Goal: Transaction & Acquisition: Purchase product/service

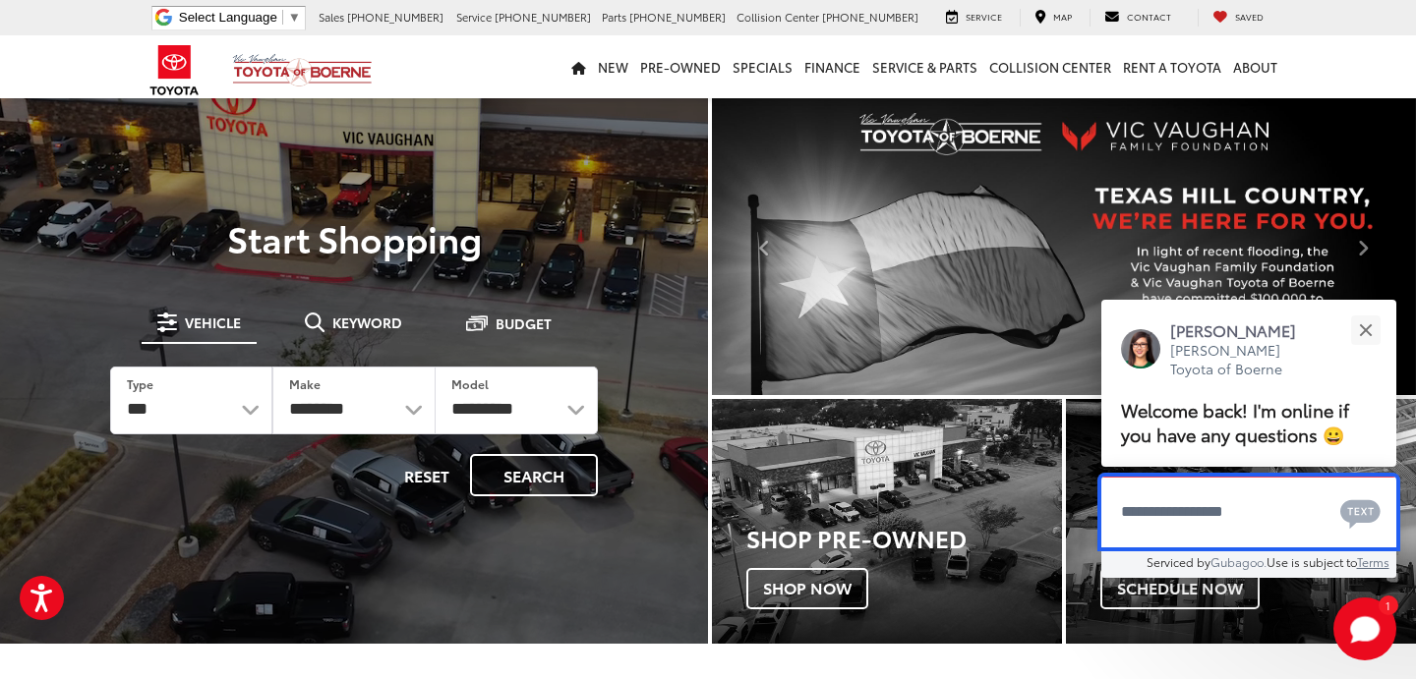
click at [1137, 528] on textarea "Type your message" at bounding box center [1248, 512] width 295 height 71
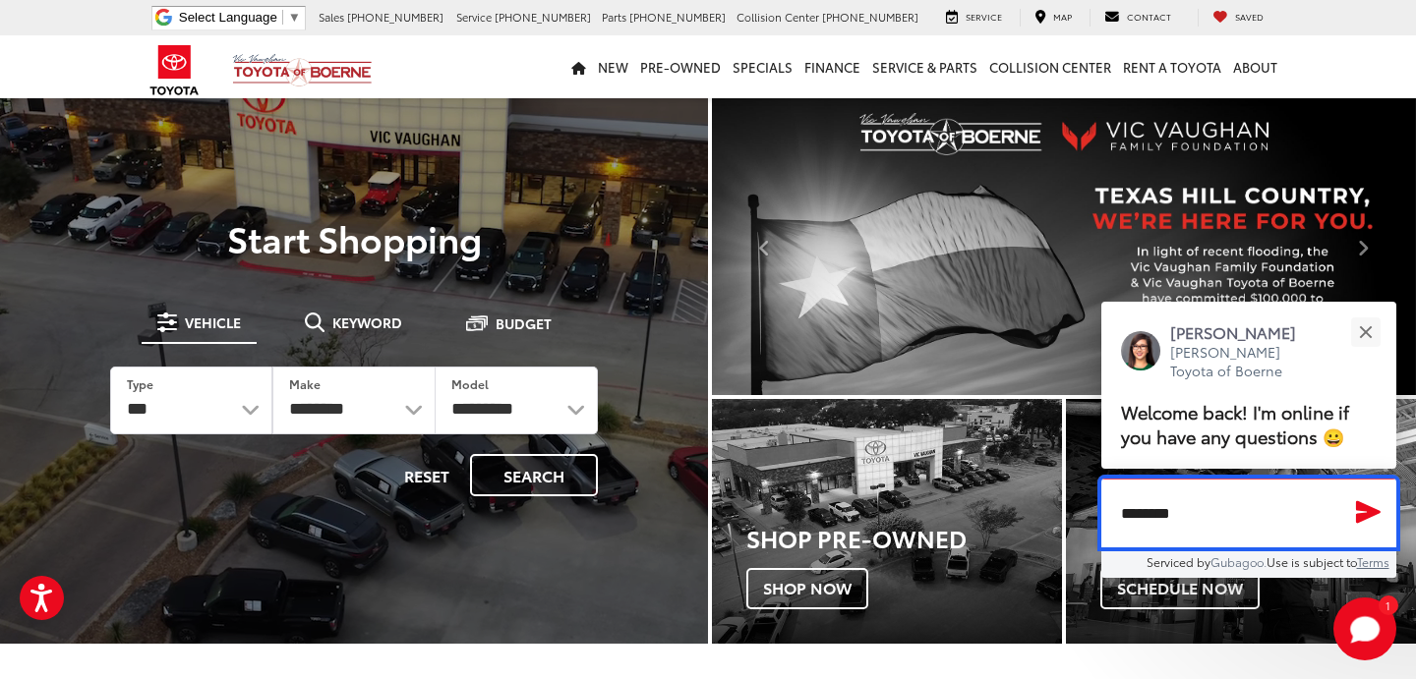
type textarea "*********"
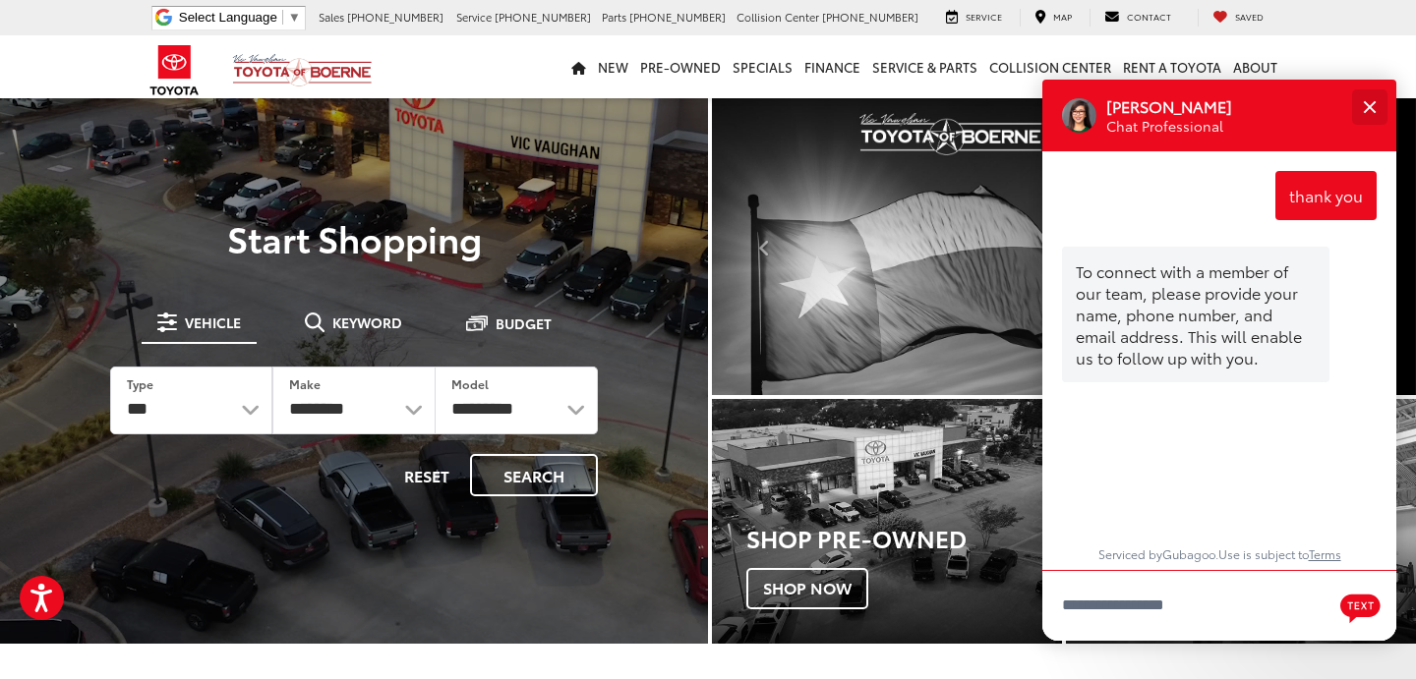
click at [1371, 104] on div "Close" at bounding box center [1369, 106] width 13 height 13
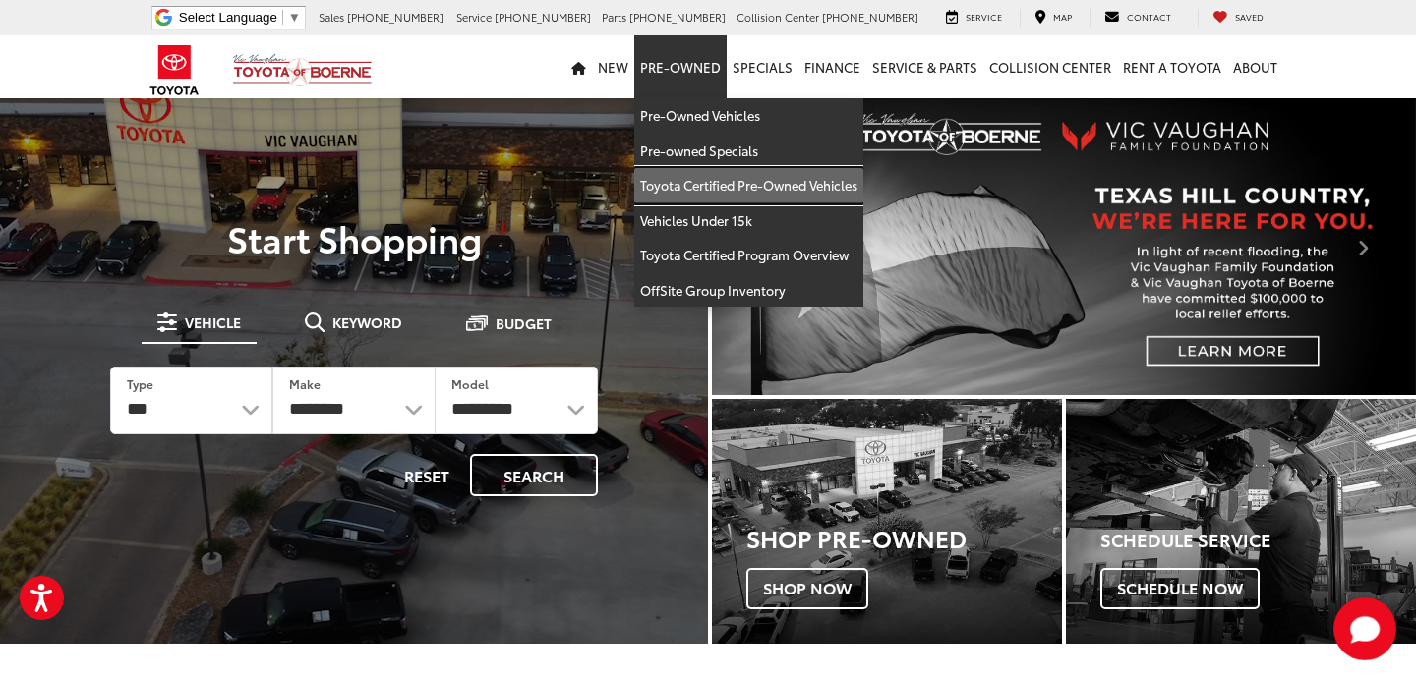
click at [735, 182] on link "Toyota Certified Pre-Owned Vehicles" at bounding box center [748, 185] width 229 height 35
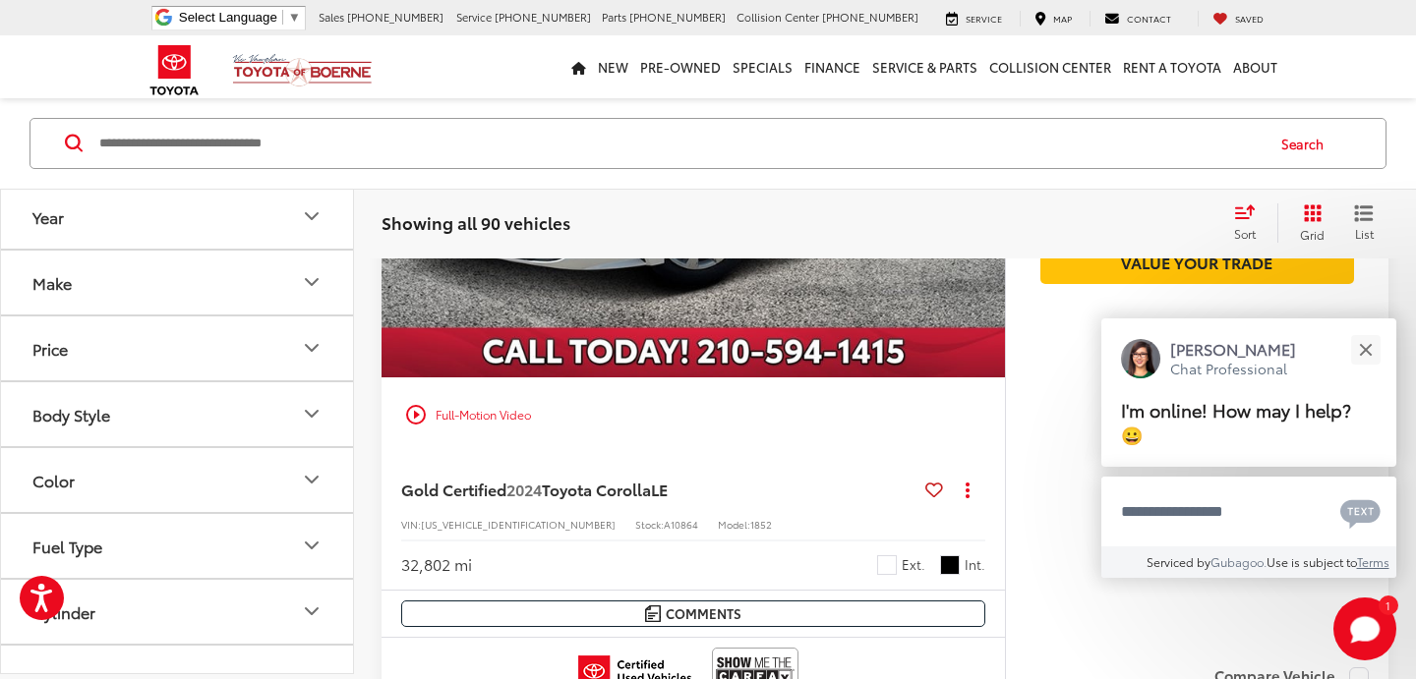
scroll to position [466, 0]
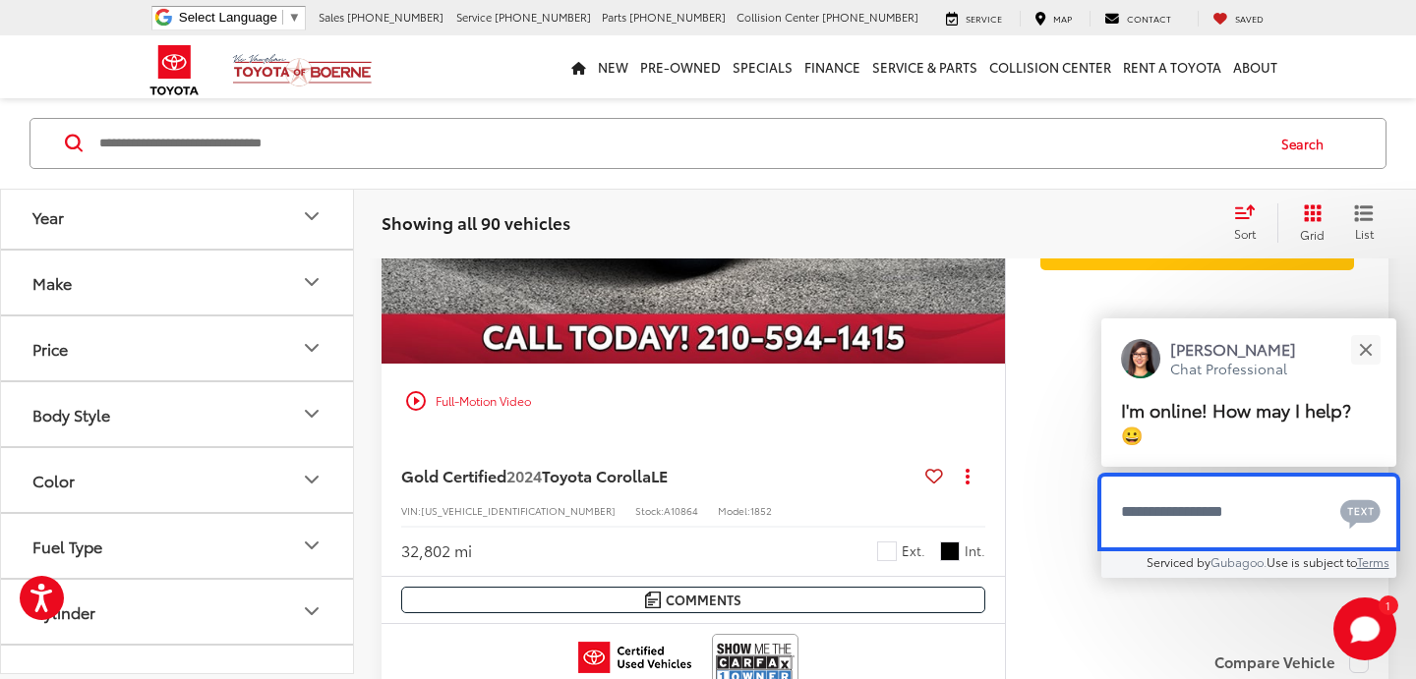
click at [1144, 513] on textarea "Type your message" at bounding box center [1248, 512] width 295 height 71
type textarea "**********"
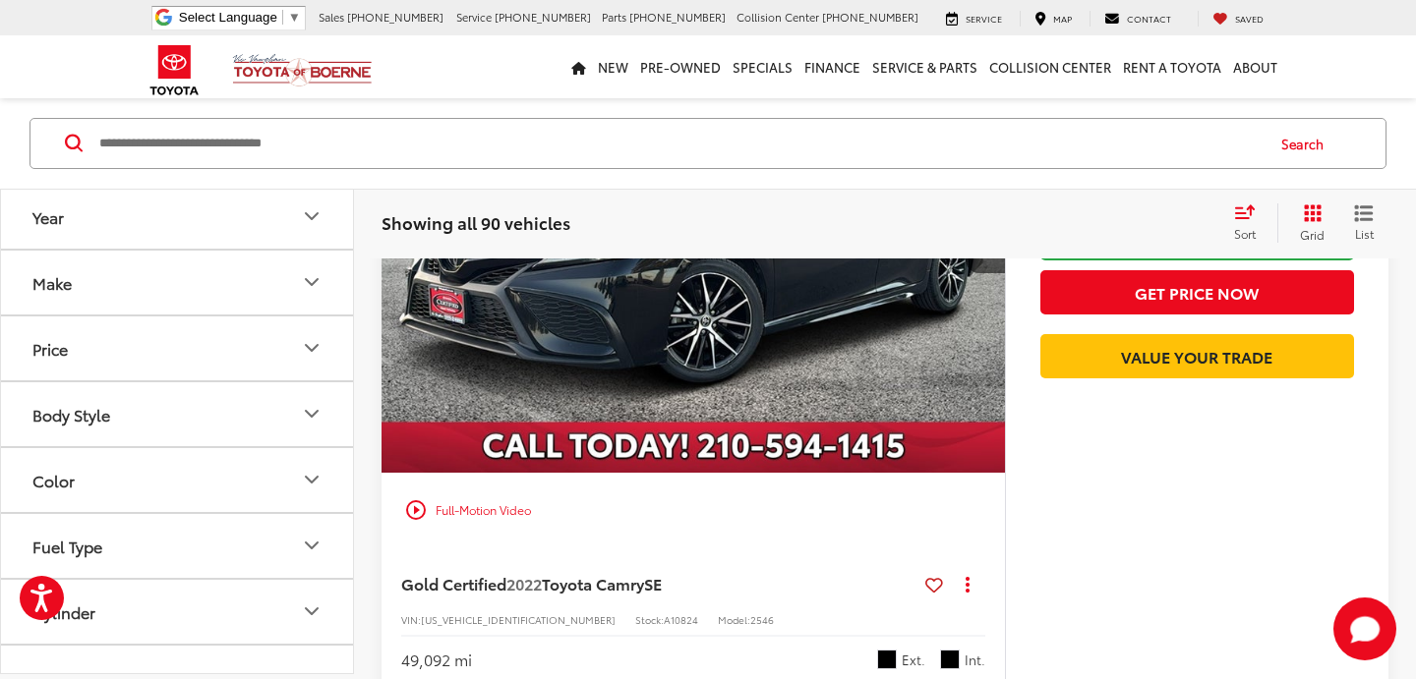
scroll to position [6862, 0]
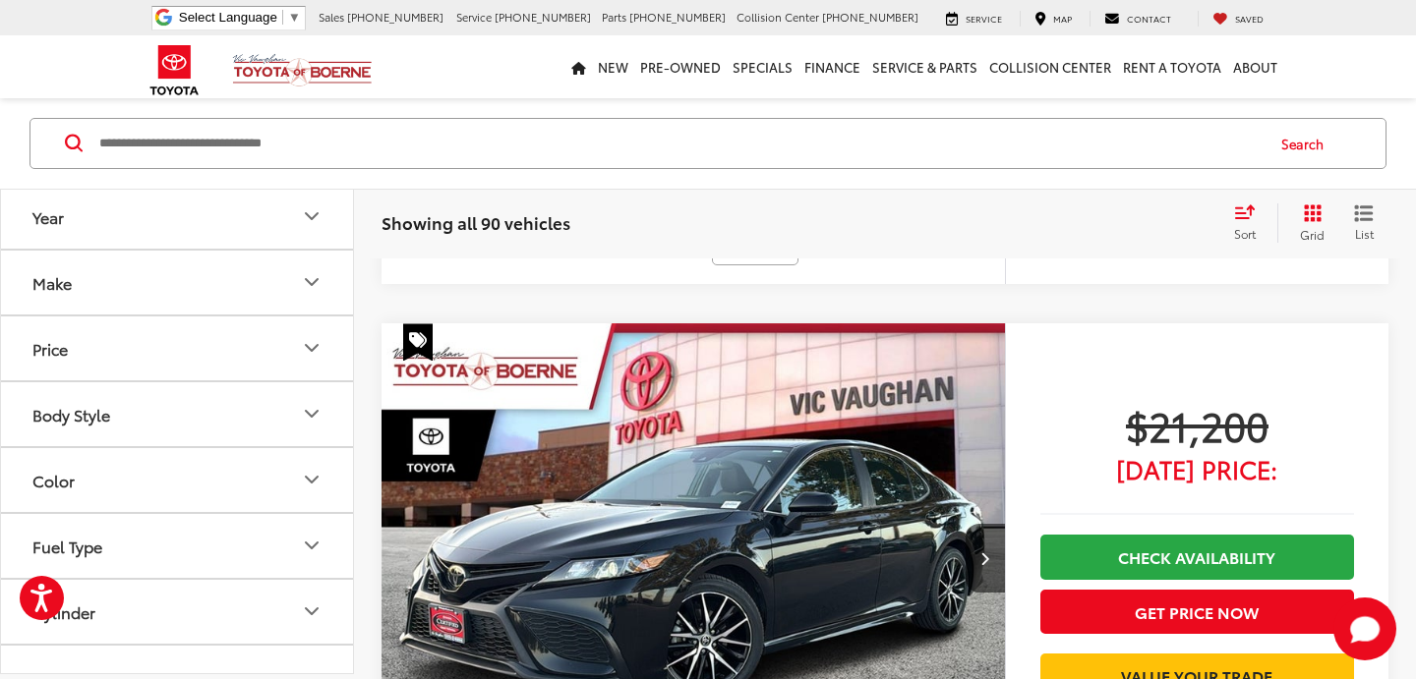
click at [259, 414] on button "Body Style" at bounding box center [178, 415] width 354 height 64
click at [31, 527] on label "4D Sport Utility (38)" at bounding box center [104, 527] width 159 height 32
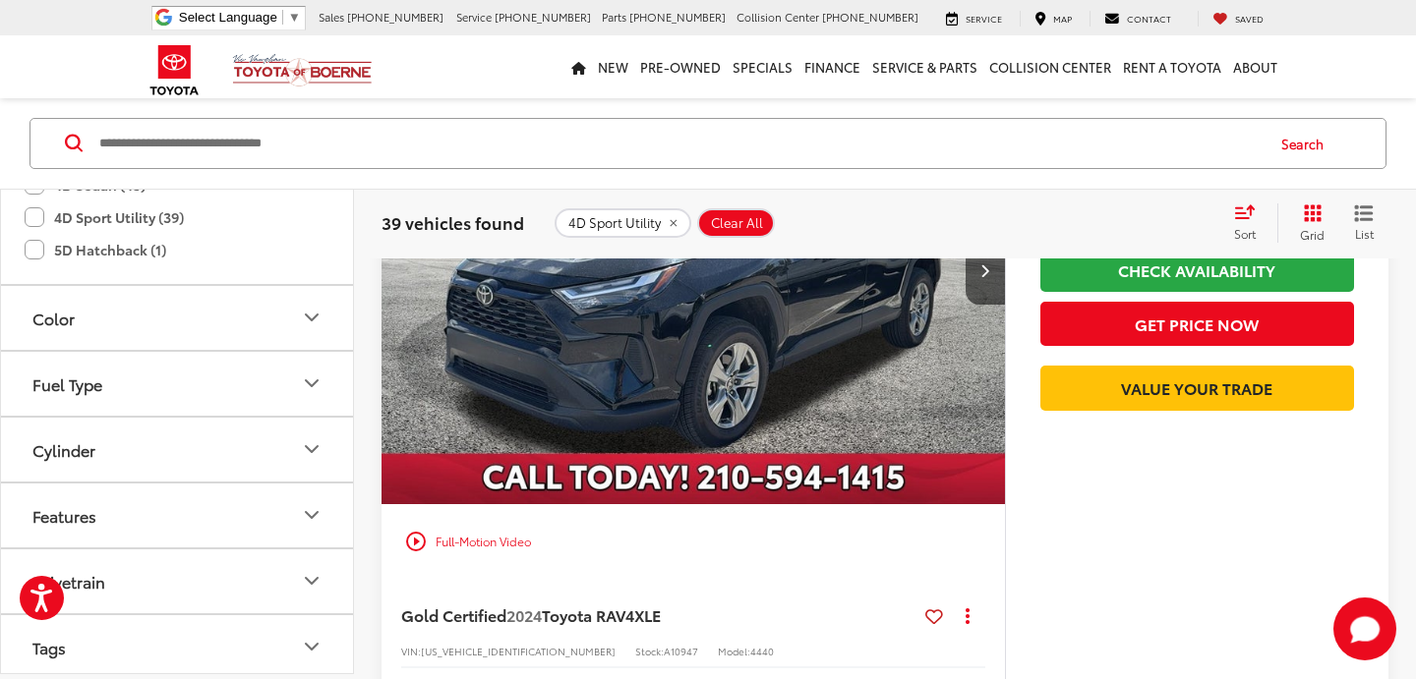
scroll to position [313, 0]
click at [254, 379] on button "Fuel Type" at bounding box center [178, 381] width 354 height 64
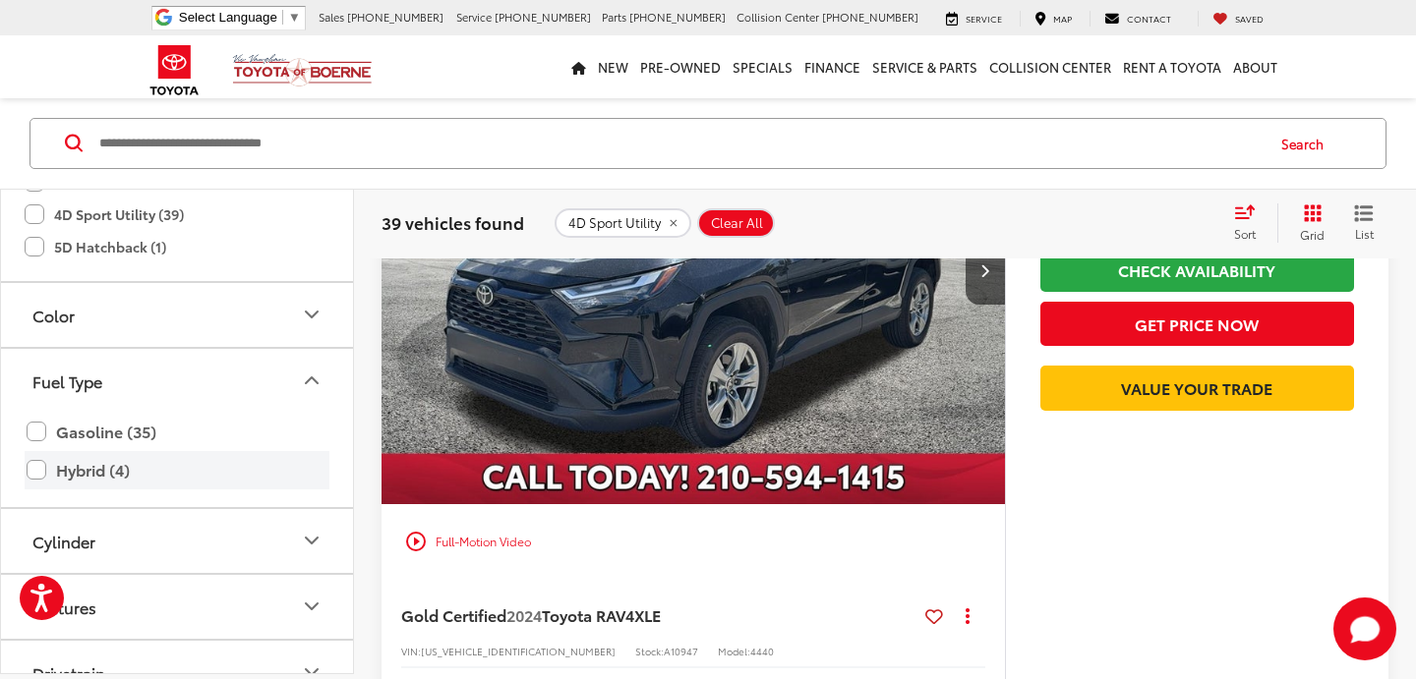
click at [41, 473] on label "Hybrid (4)" at bounding box center [177, 470] width 301 height 34
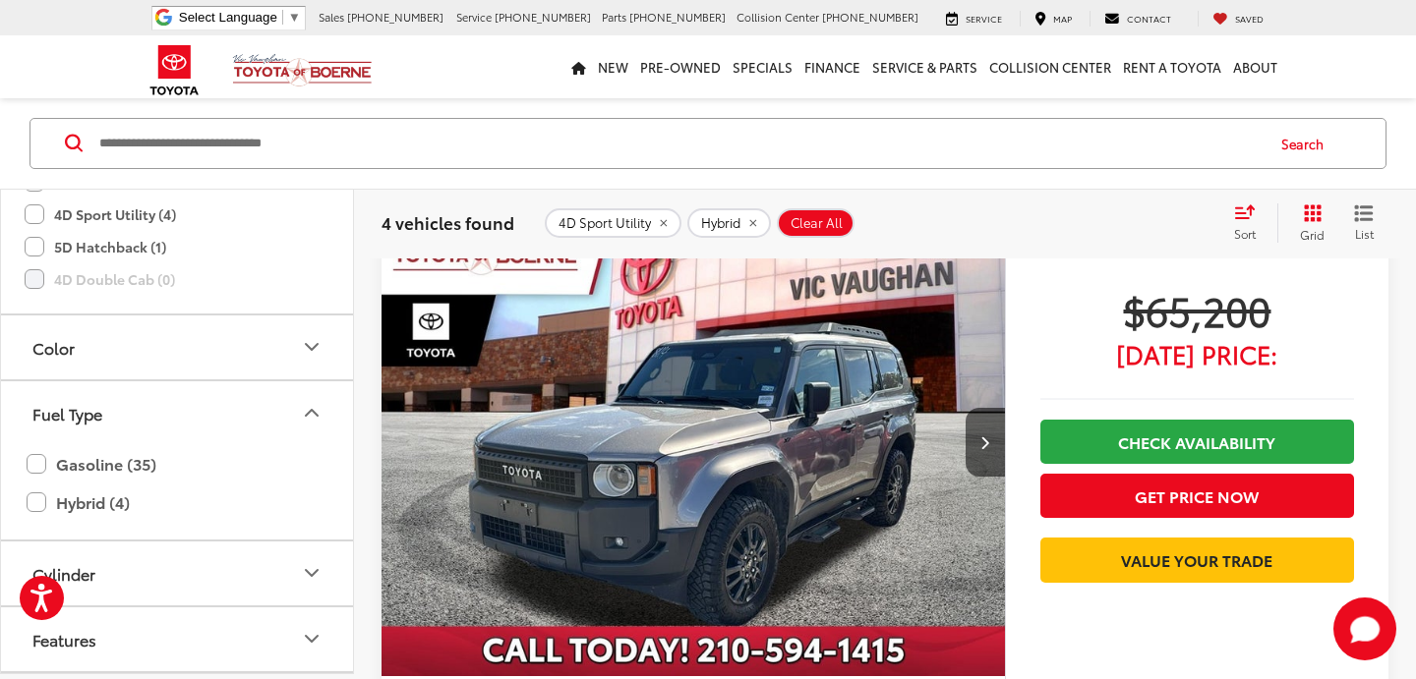
scroll to position [2718, 0]
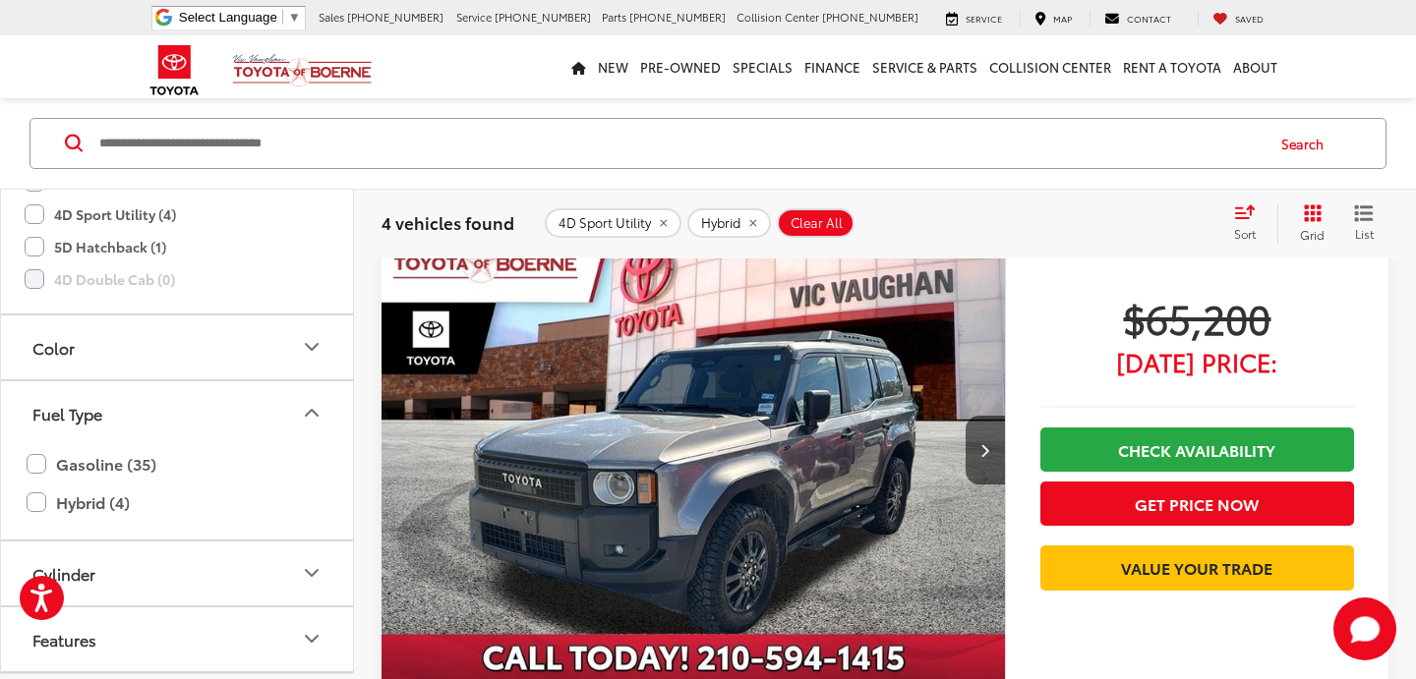
click at [685, 443] on img "2025 Toyota Land Cruiser 1958 0" at bounding box center [694, 451] width 626 height 470
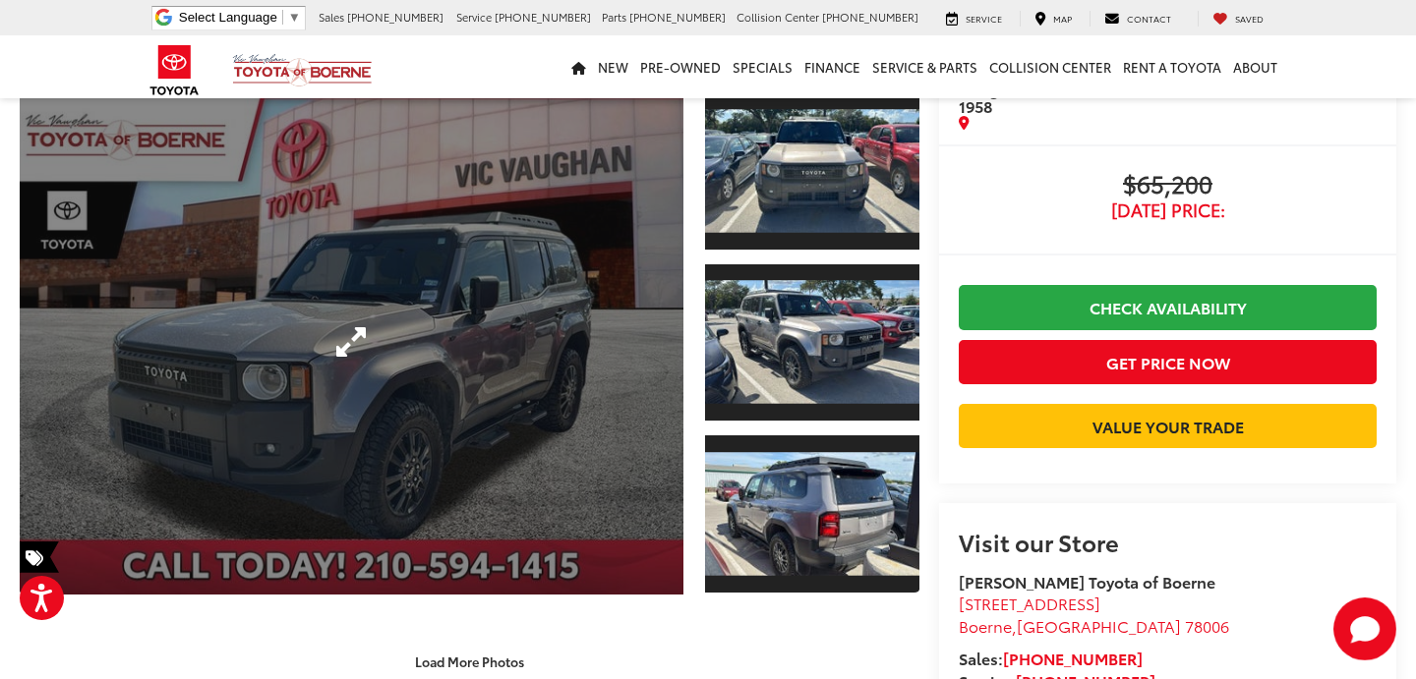
scroll to position [129, 0]
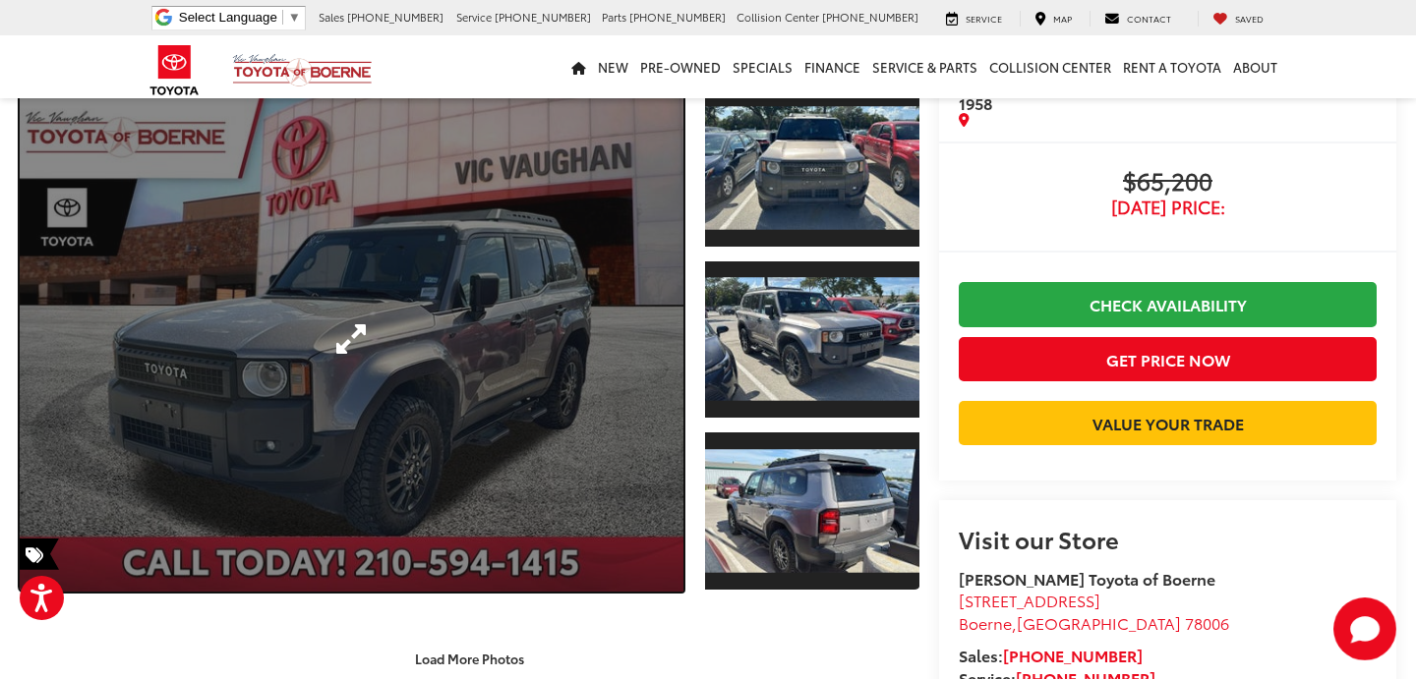
click at [592, 235] on link "Expand Photo 0" at bounding box center [352, 340] width 664 height 504
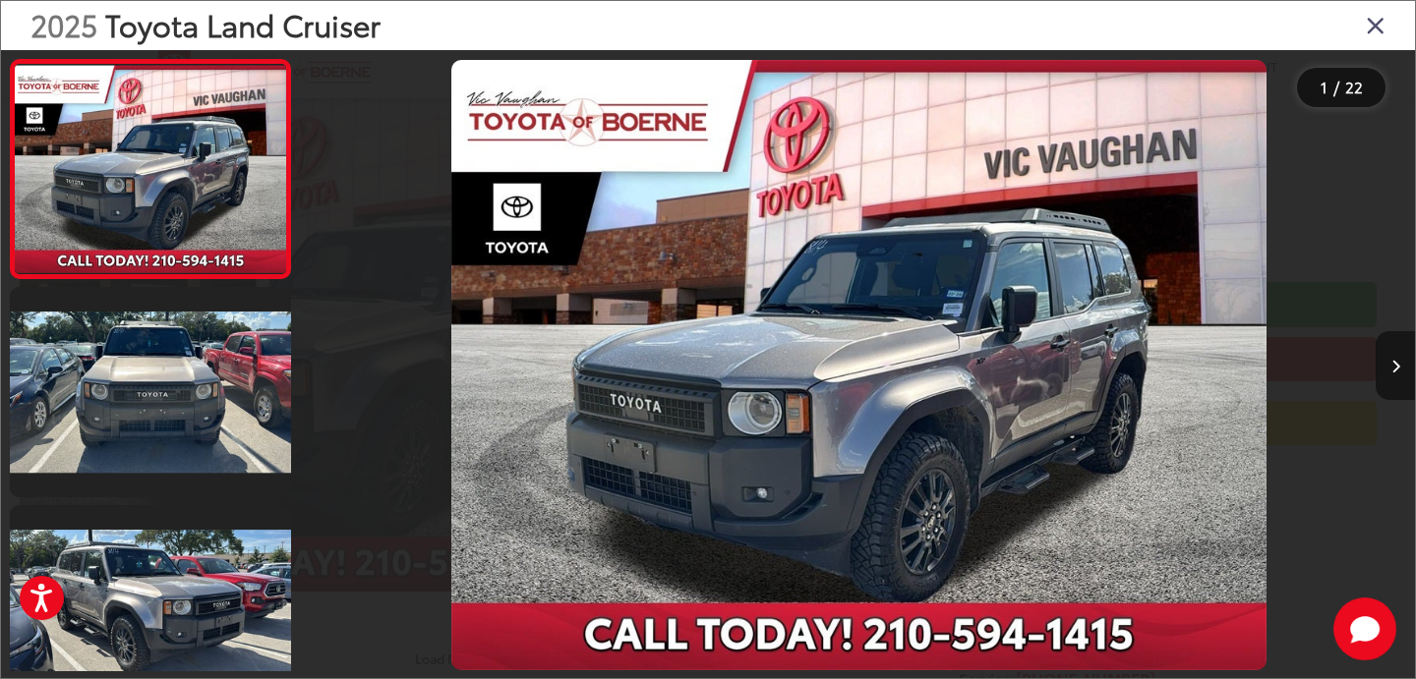
click at [1397, 367] on icon "Next image" at bounding box center [1395, 367] width 9 height 14
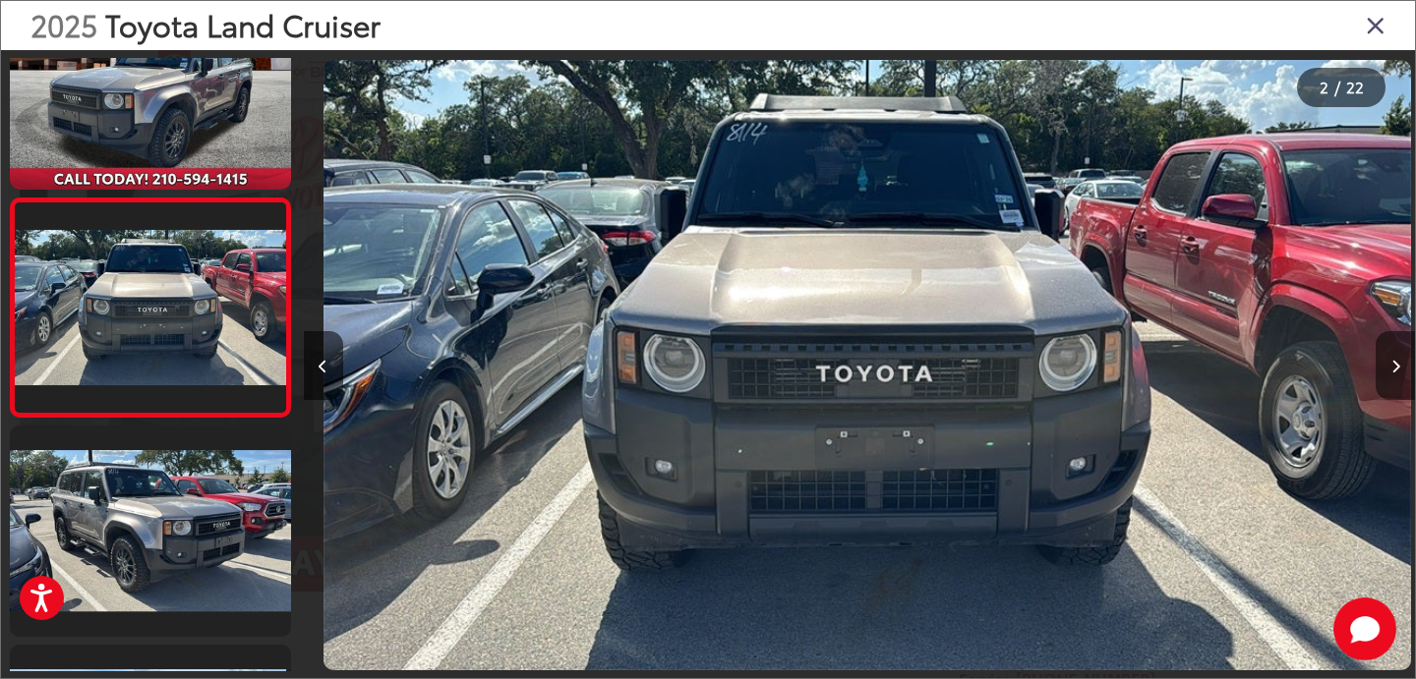
scroll to position [0, 1111]
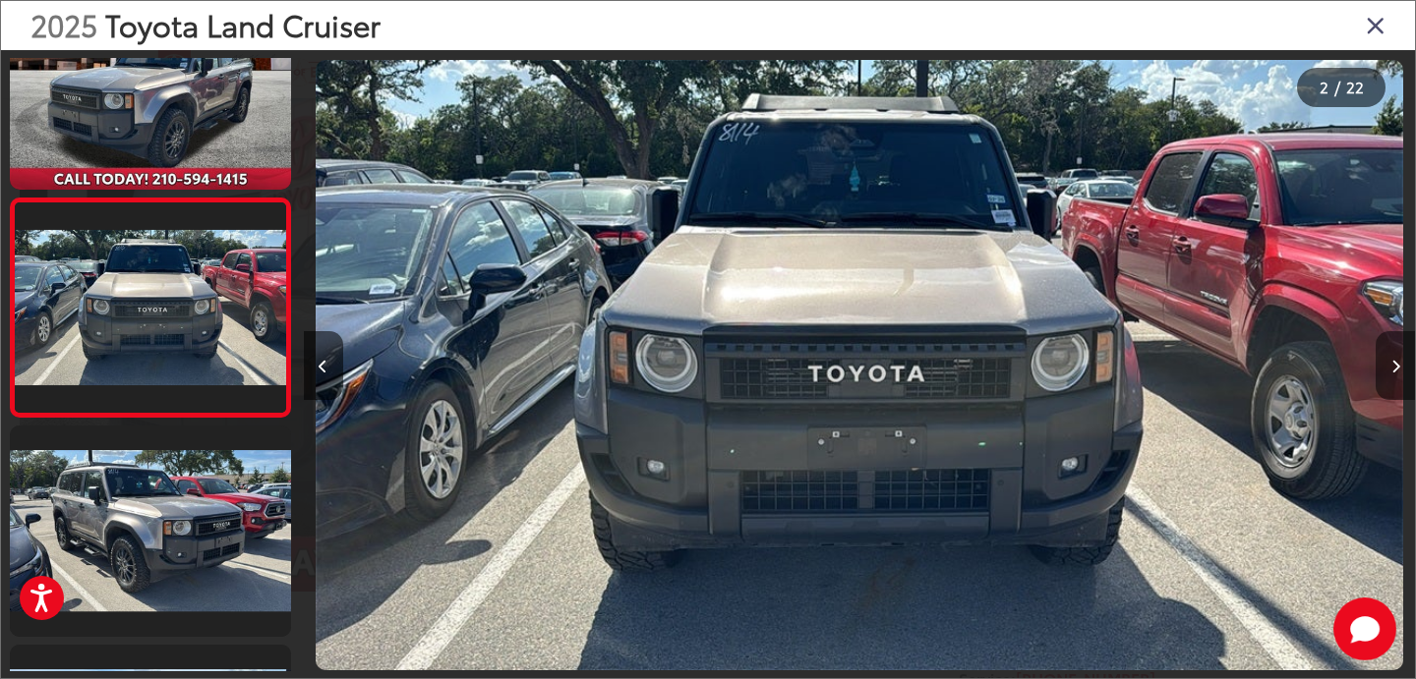
click at [1397, 367] on icon "Next image" at bounding box center [1395, 367] width 9 height 14
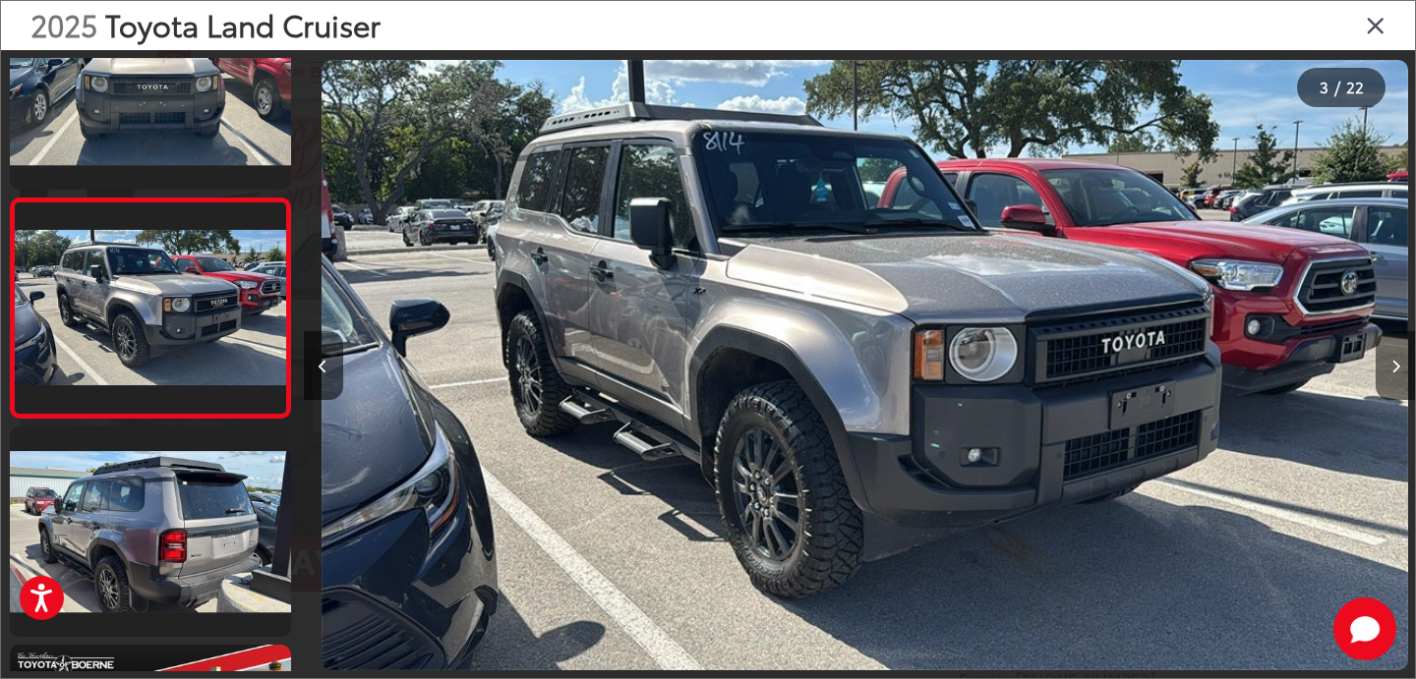
scroll to position [0, 2223]
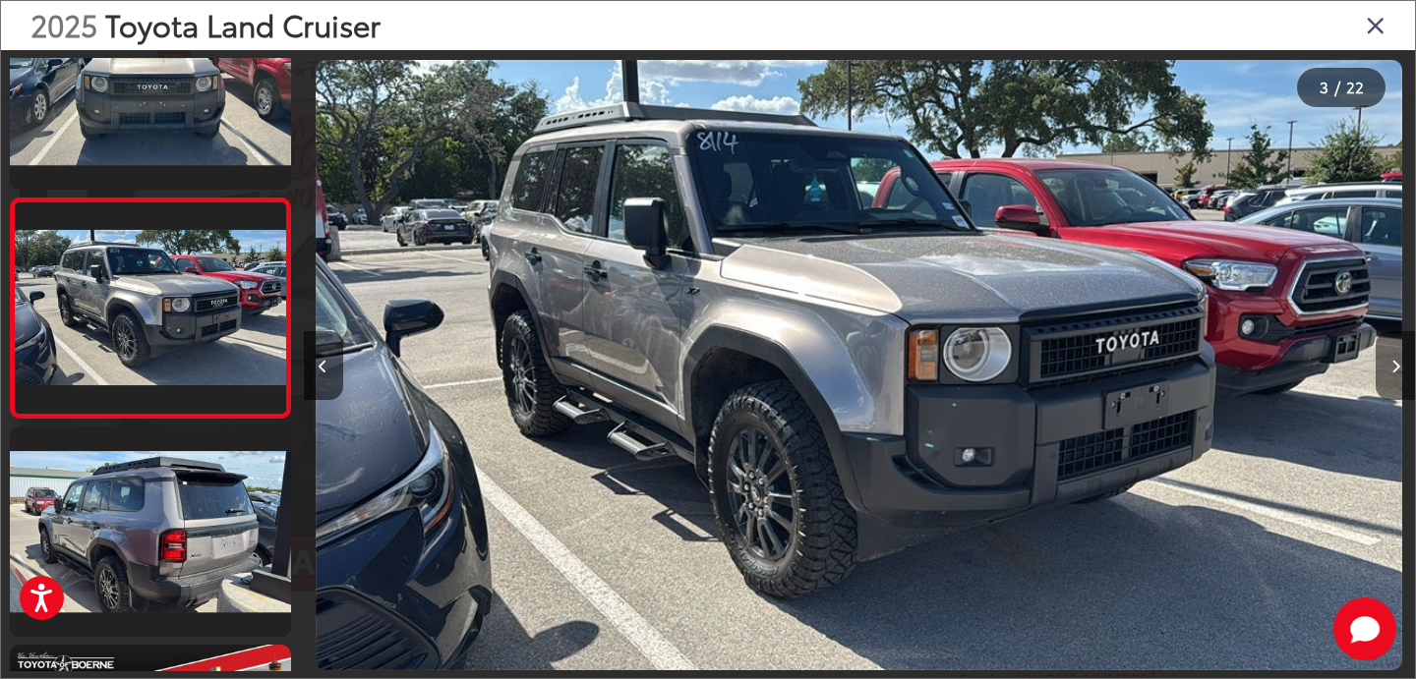
click at [1397, 367] on icon "Next image" at bounding box center [1395, 367] width 9 height 14
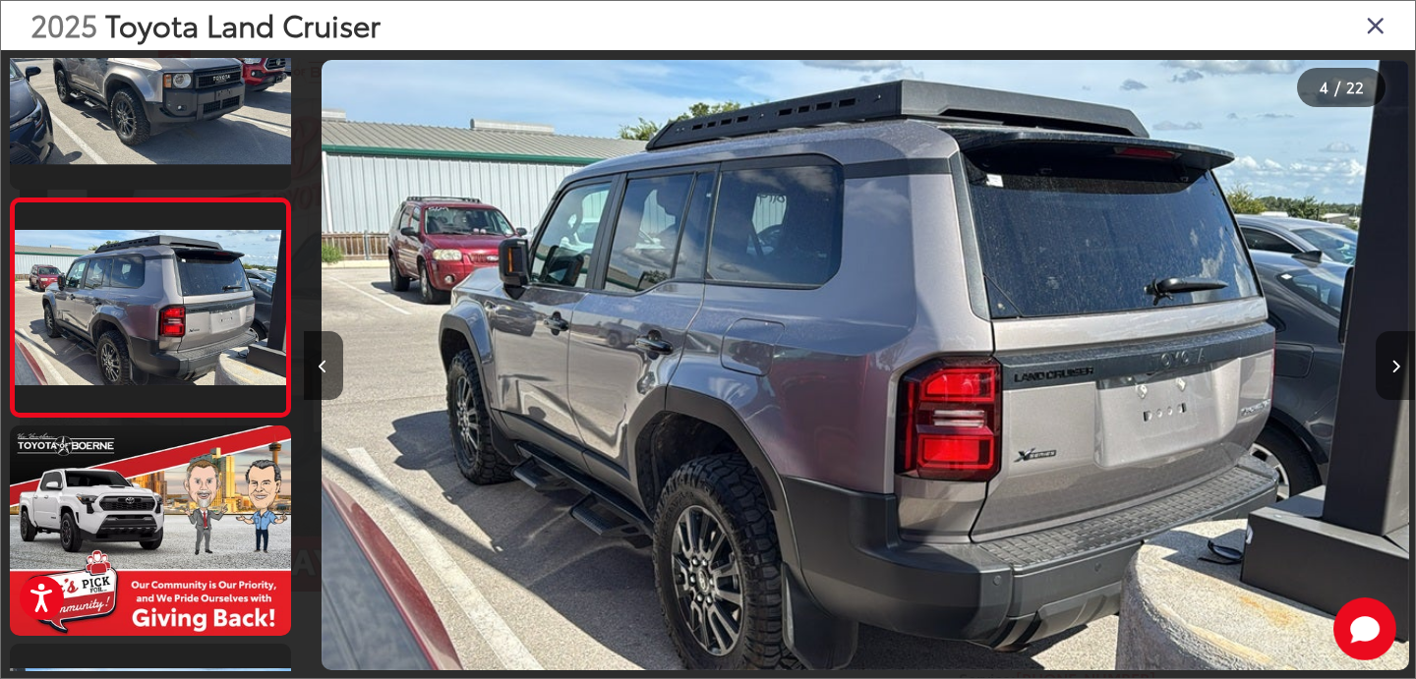
scroll to position [0, 3334]
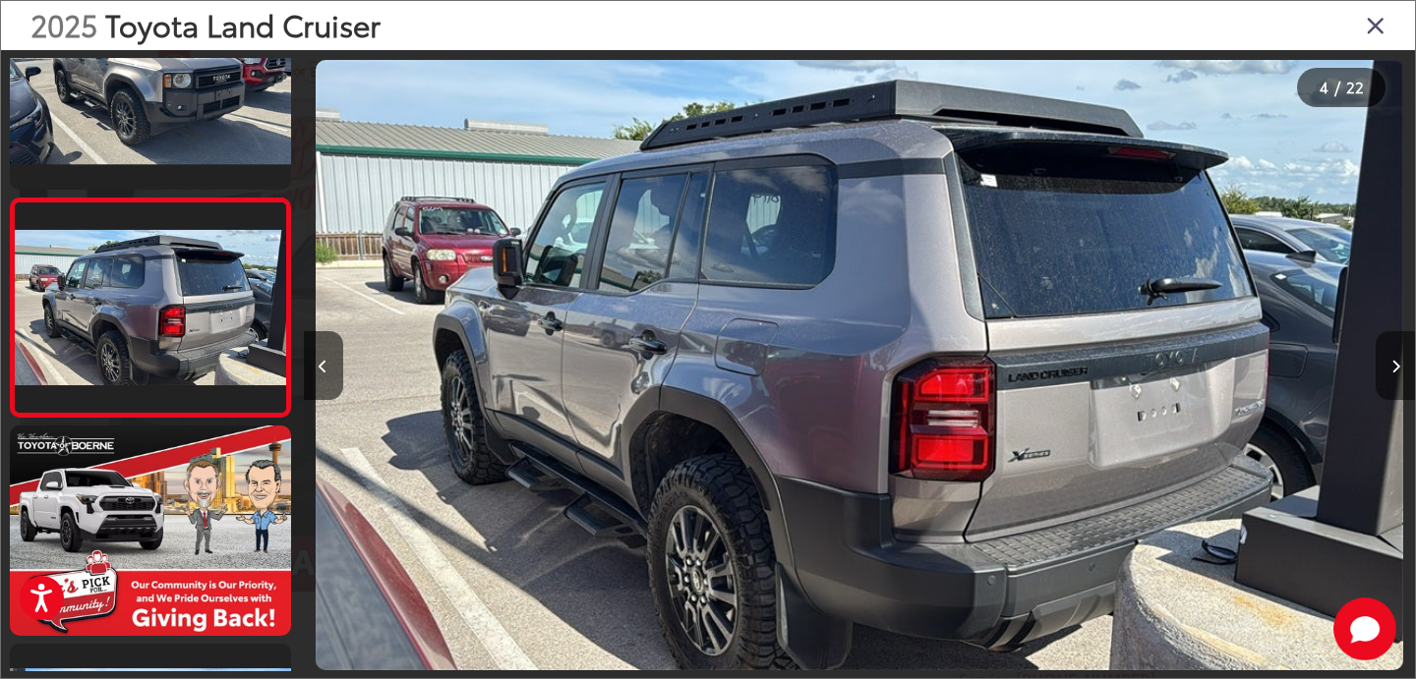
click at [1397, 367] on icon "Next image" at bounding box center [1395, 367] width 9 height 14
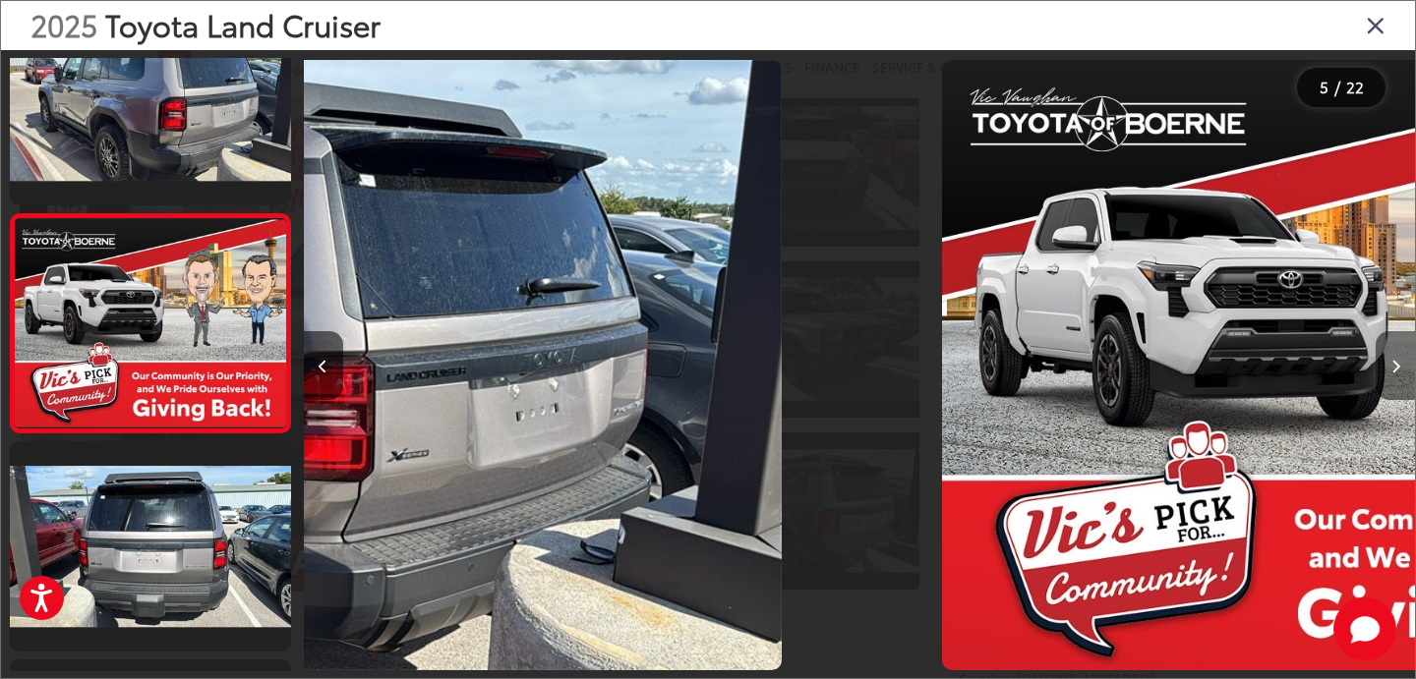
scroll to position [736, 0]
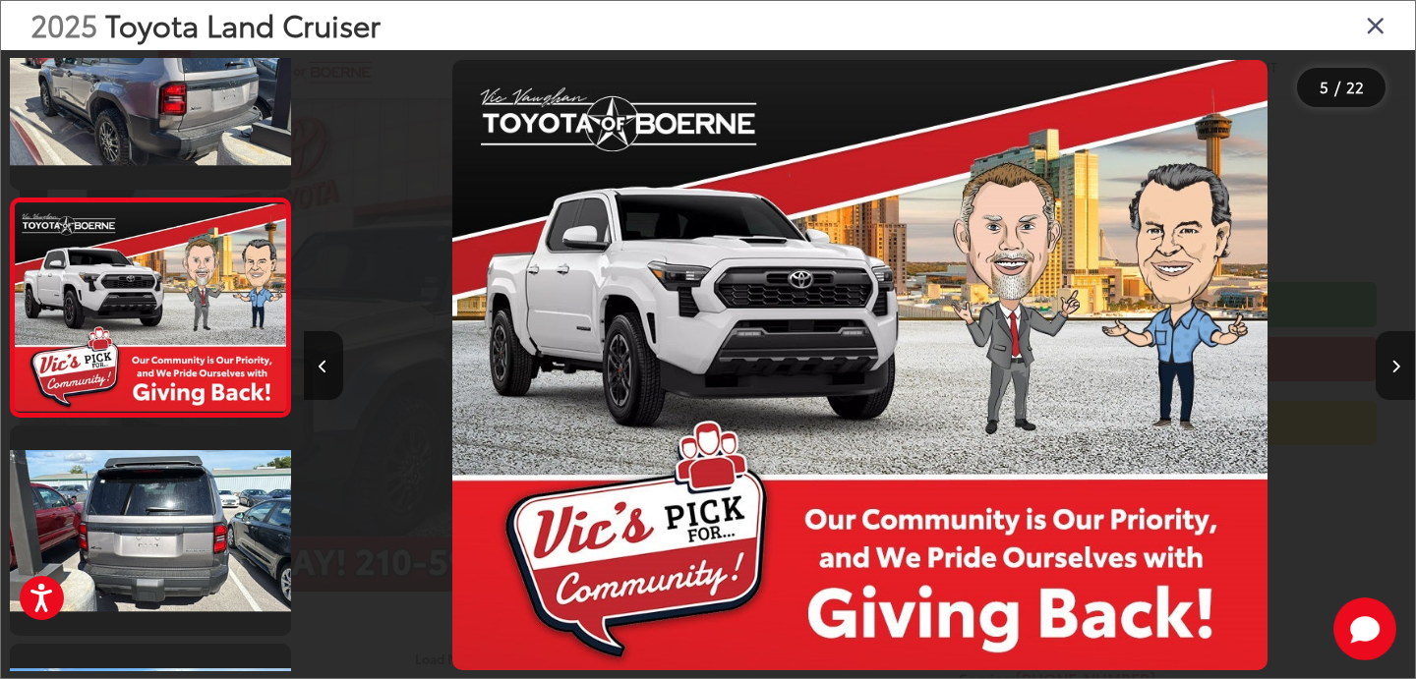
click at [1397, 367] on icon "Next image" at bounding box center [1395, 367] width 9 height 14
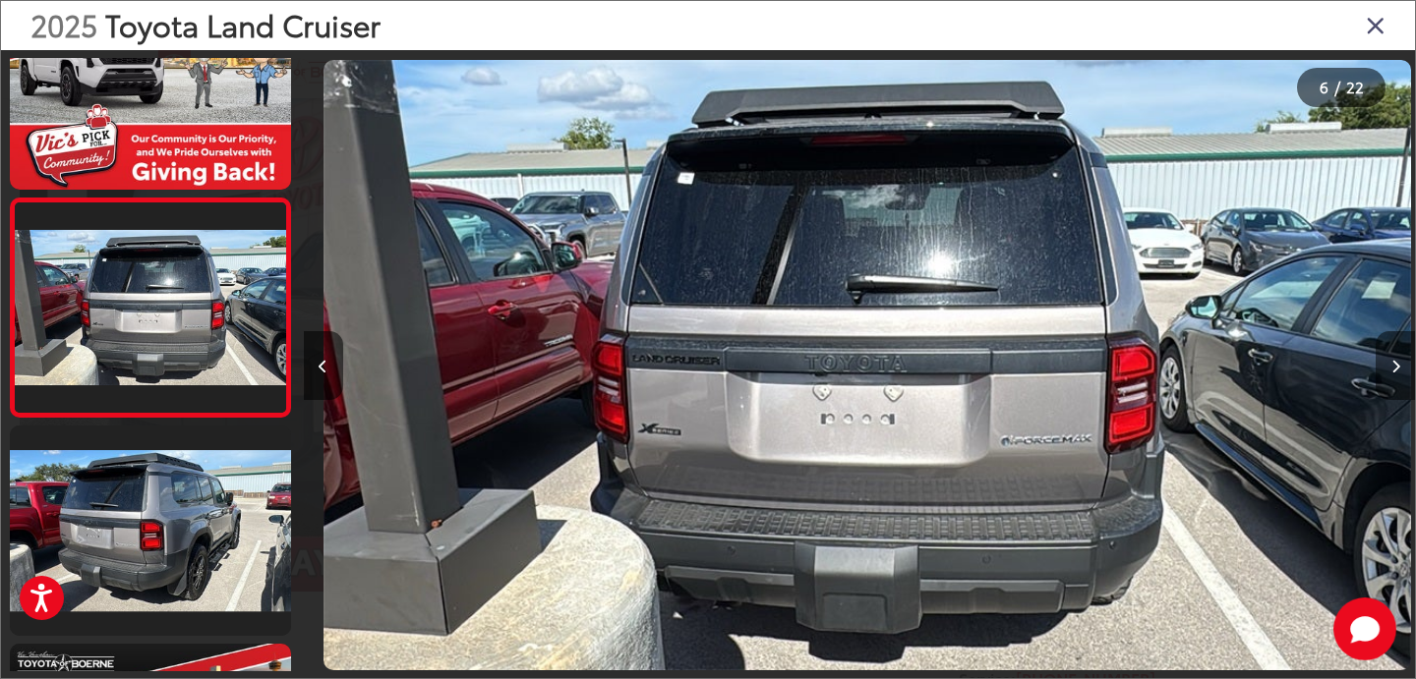
scroll to position [0, 5558]
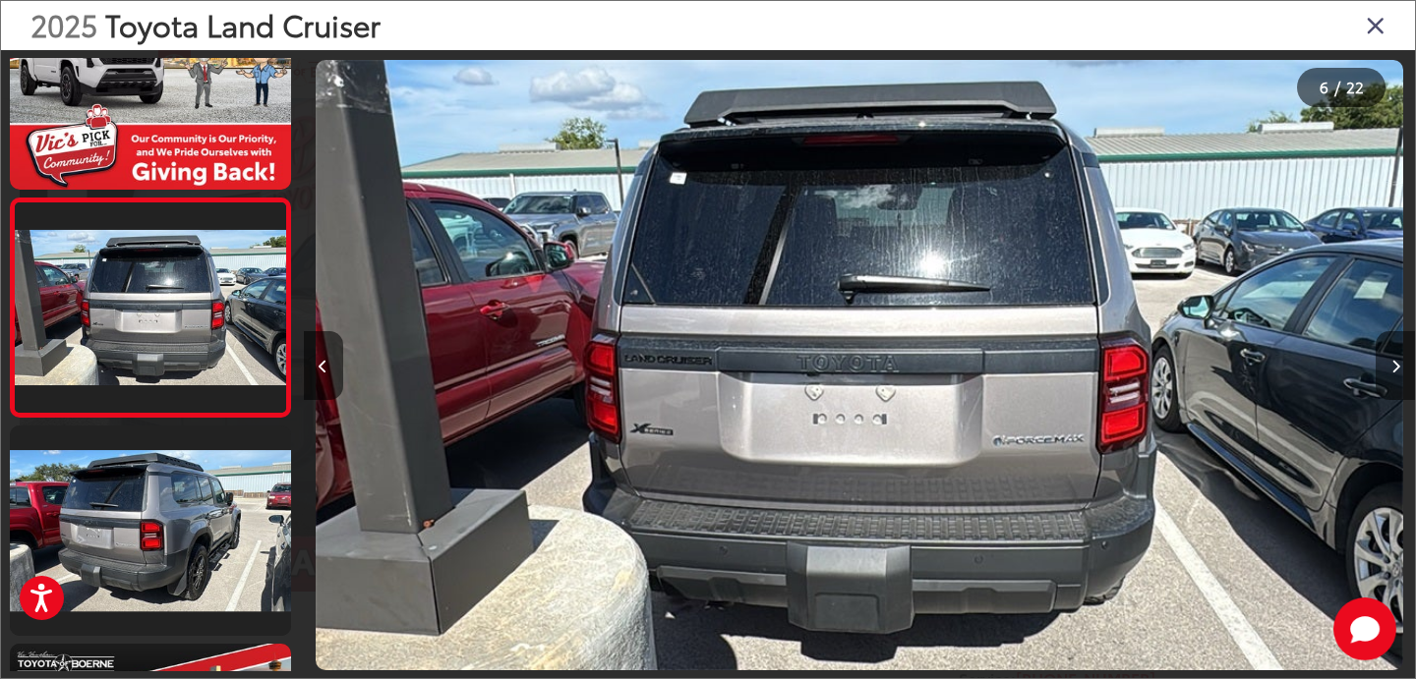
click at [1397, 367] on icon "Next image" at bounding box center [1395, 367] width 9 height 14
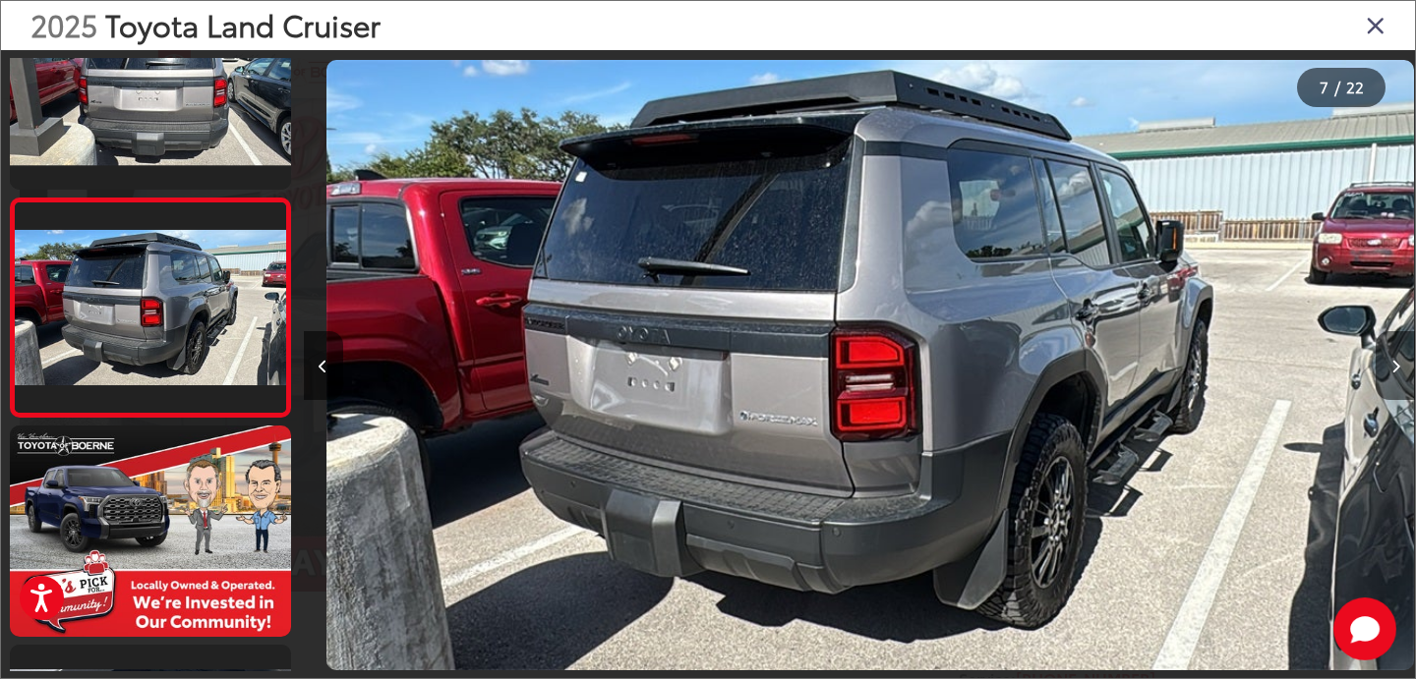
scroll to position [0, 6669]
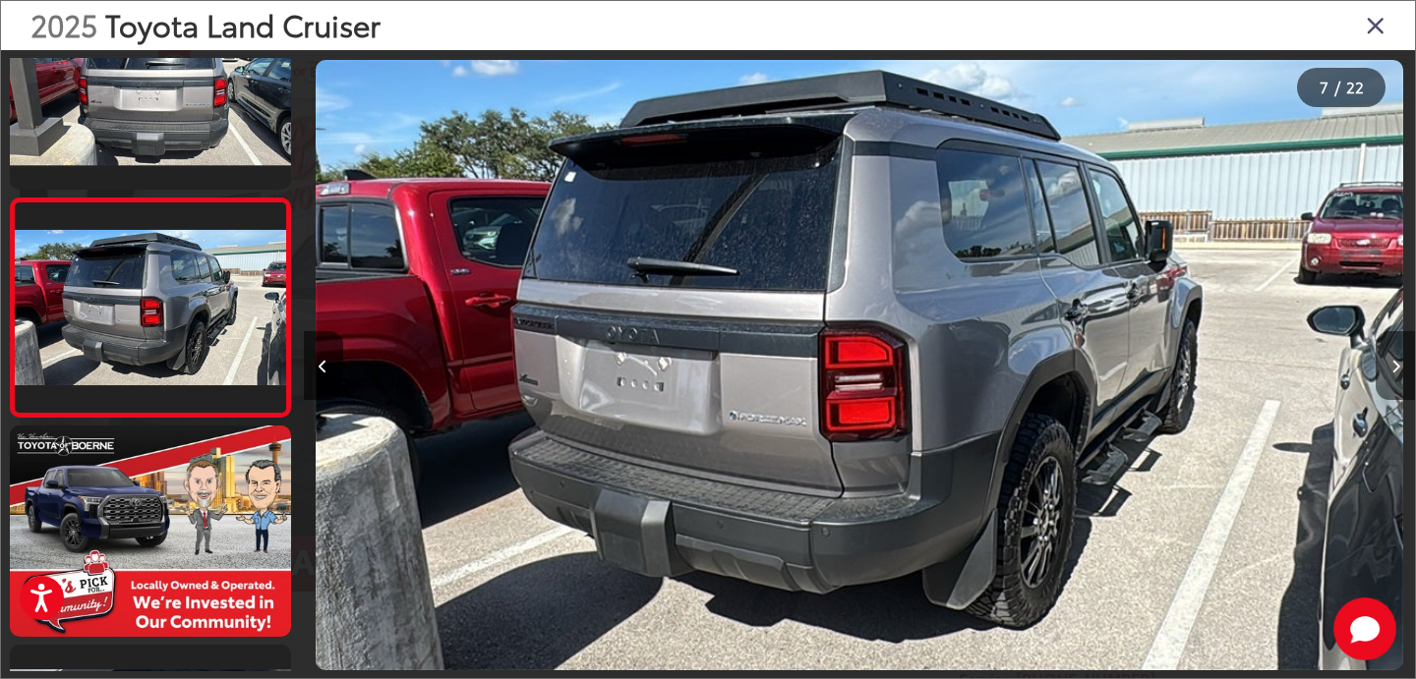
click at [1397, 367] on icon "Next image" at bounding box center [1395, 367] width 9 height 14
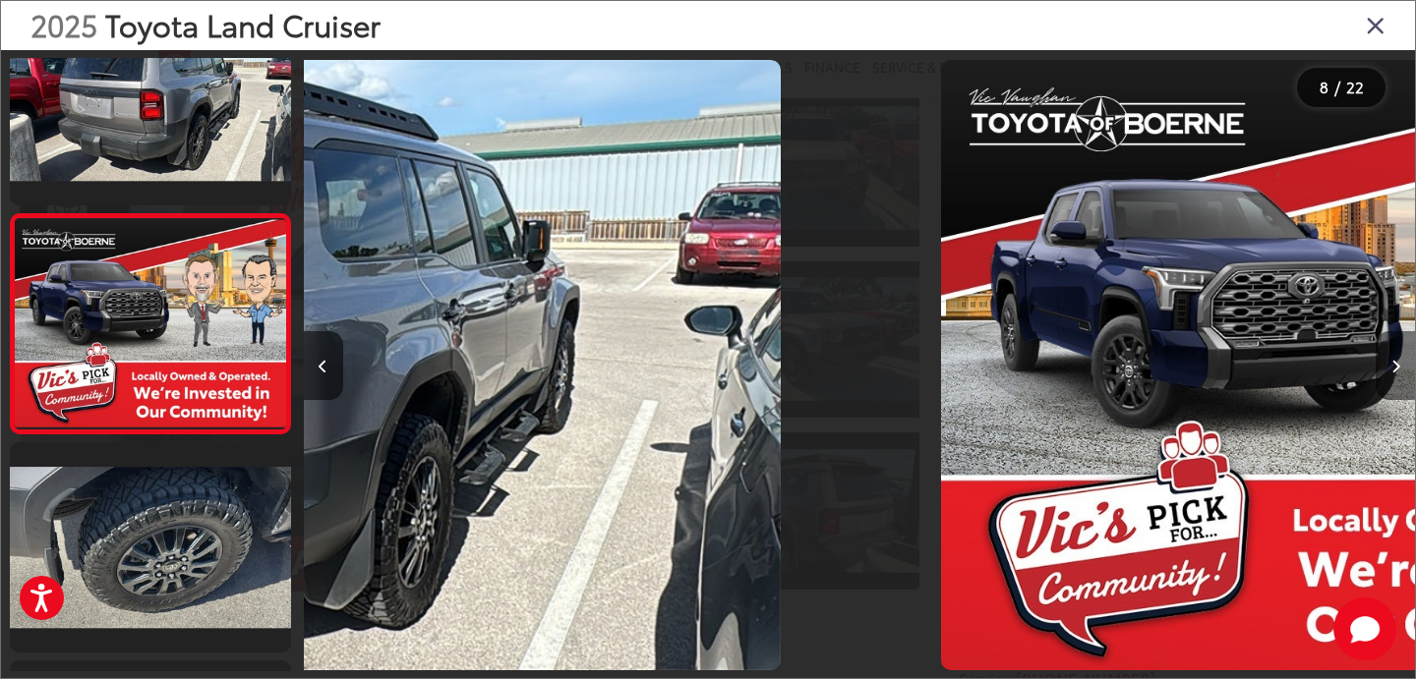
scroll to position [0, 0]
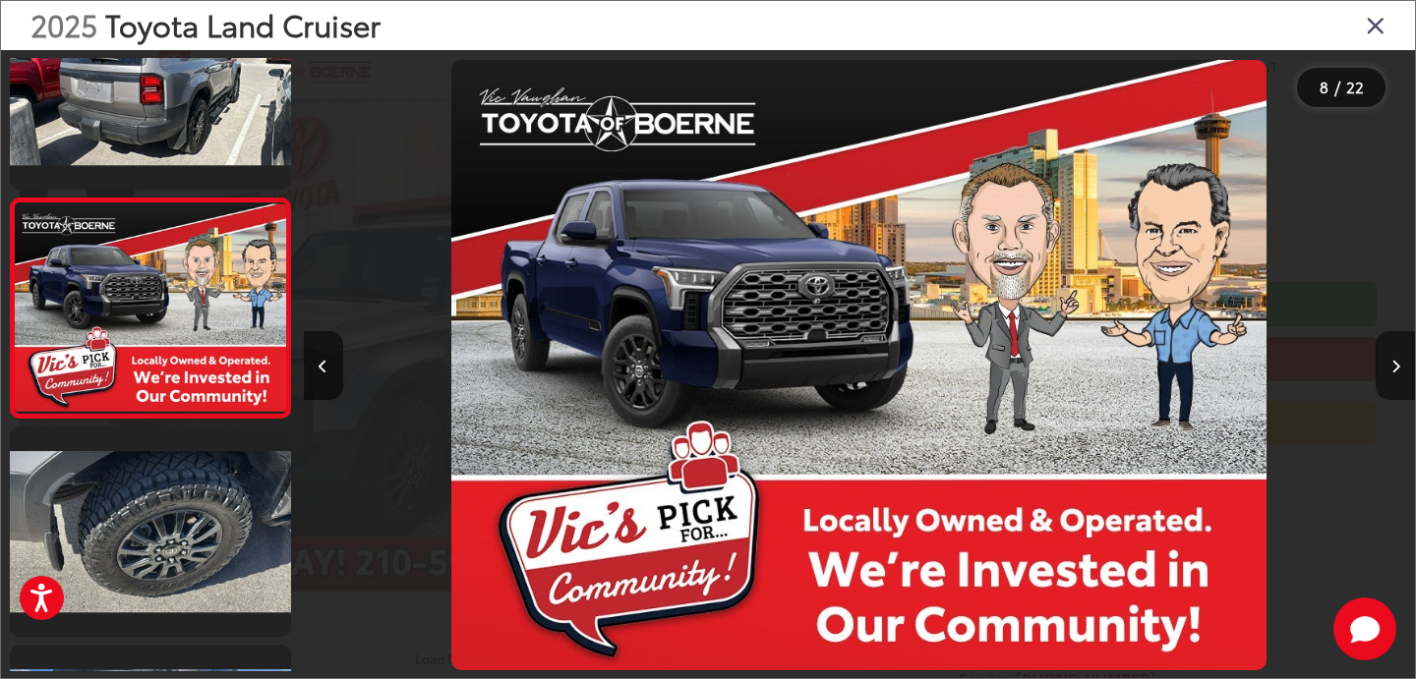
click at [1397, 367] on icon "Next image" at bounding box center [1395, 367] width 9 height 14
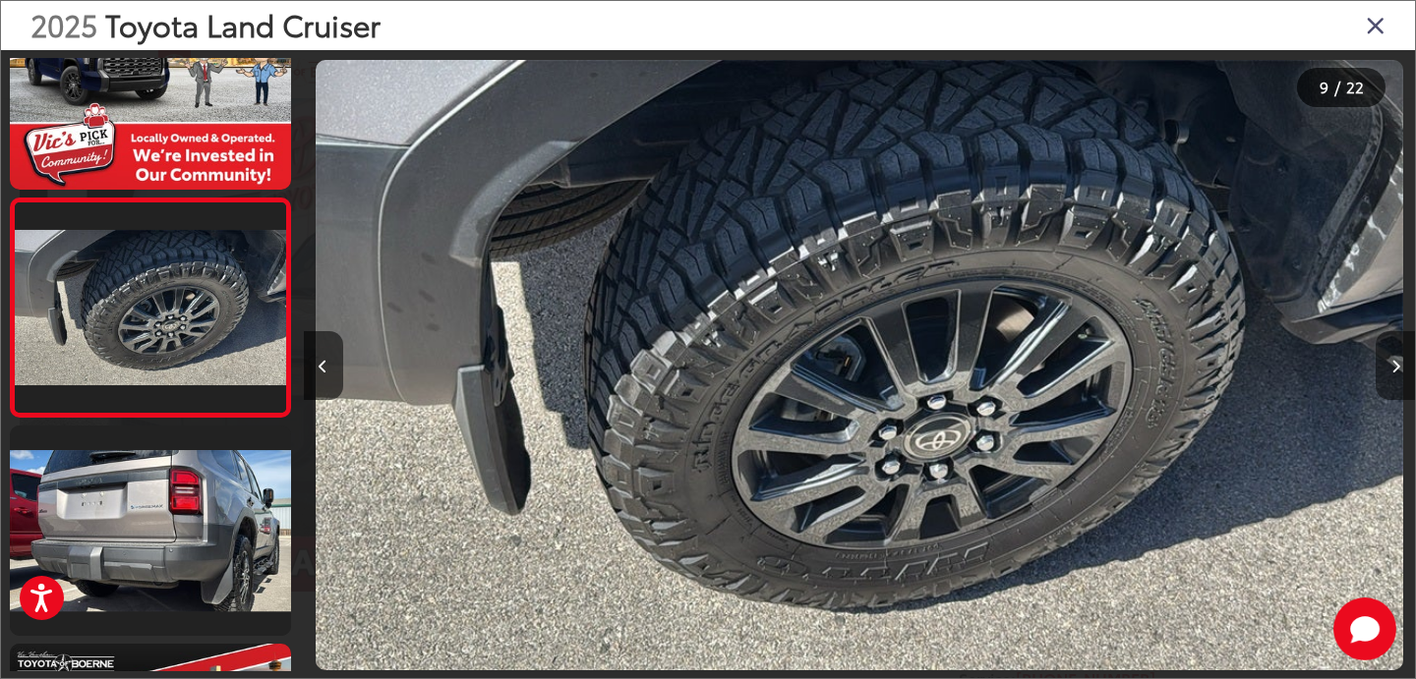
click at [1397, 367] on icon "Next image" at bounding box center [1395, 367] width 9 height 14
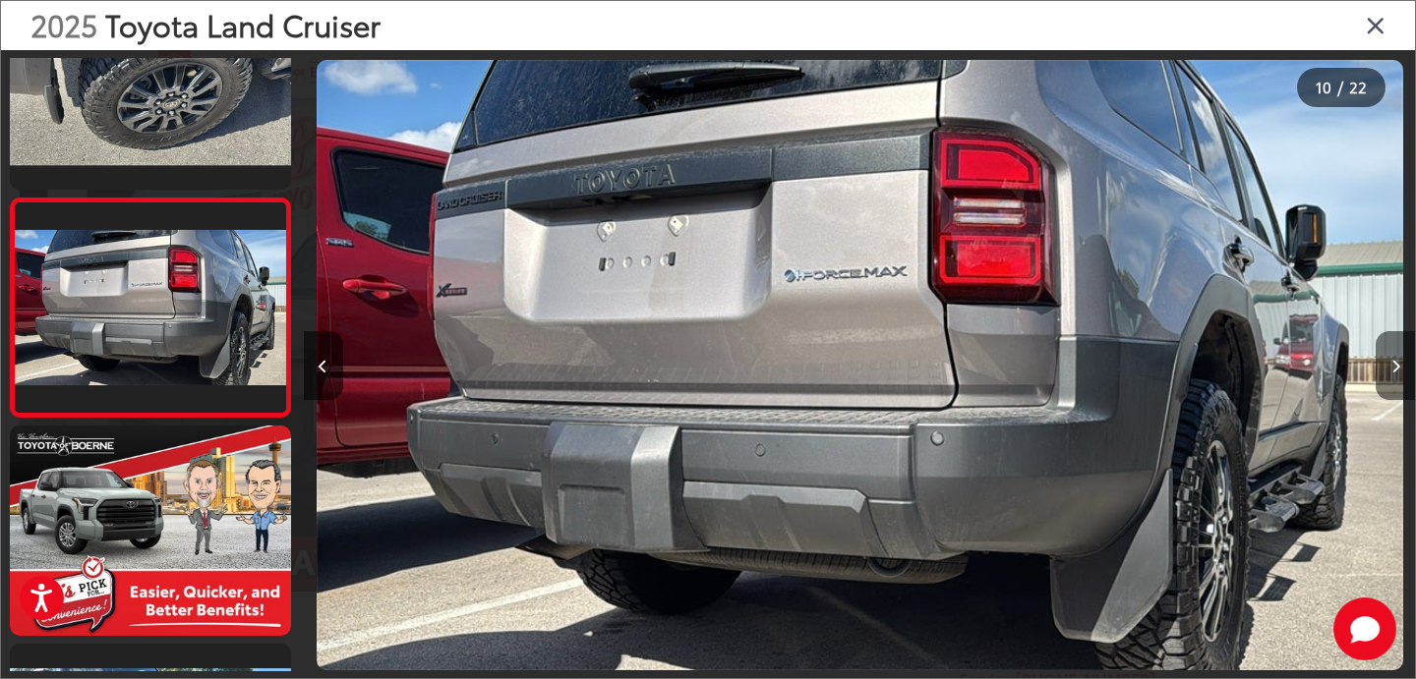
click at [1397, 367] on icon "Next image" at bounding box center [1395, 367] width 9 height 14
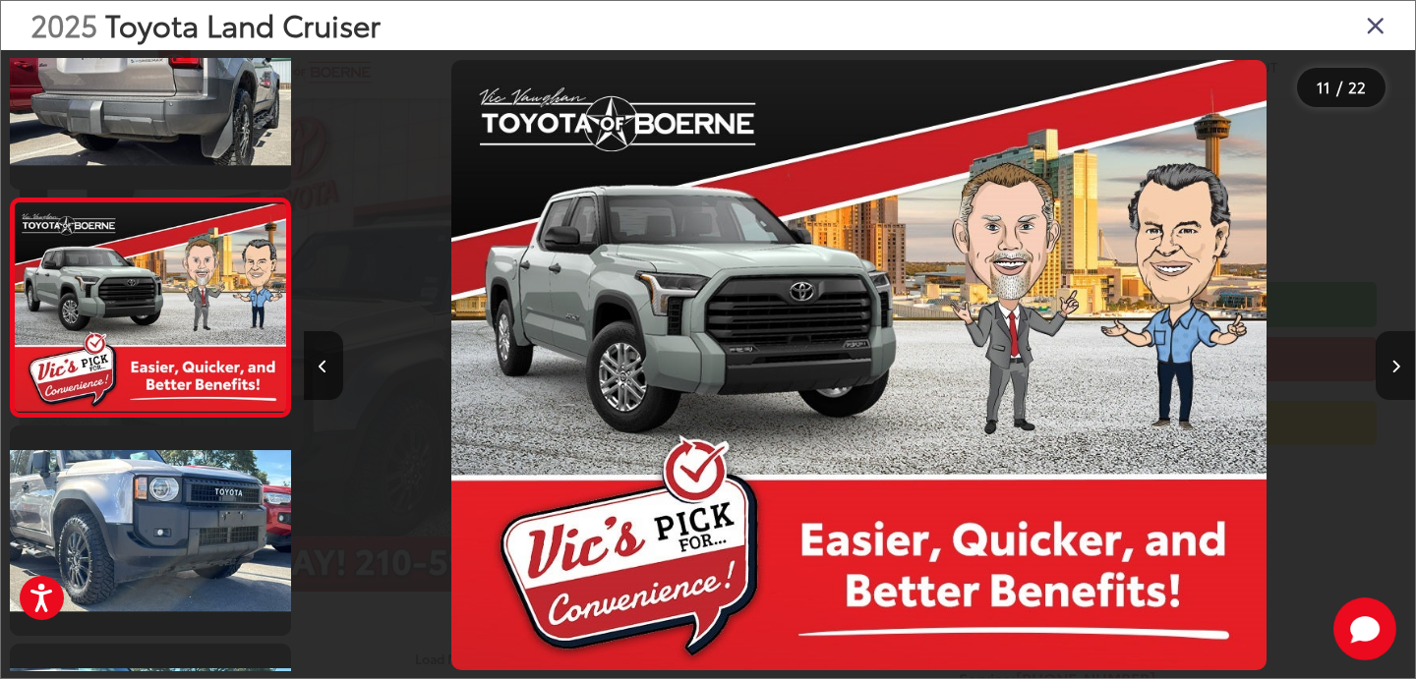
click at [1397, 367] on icon "Next image" at bounding box center [1395, 367] width 9 height 14
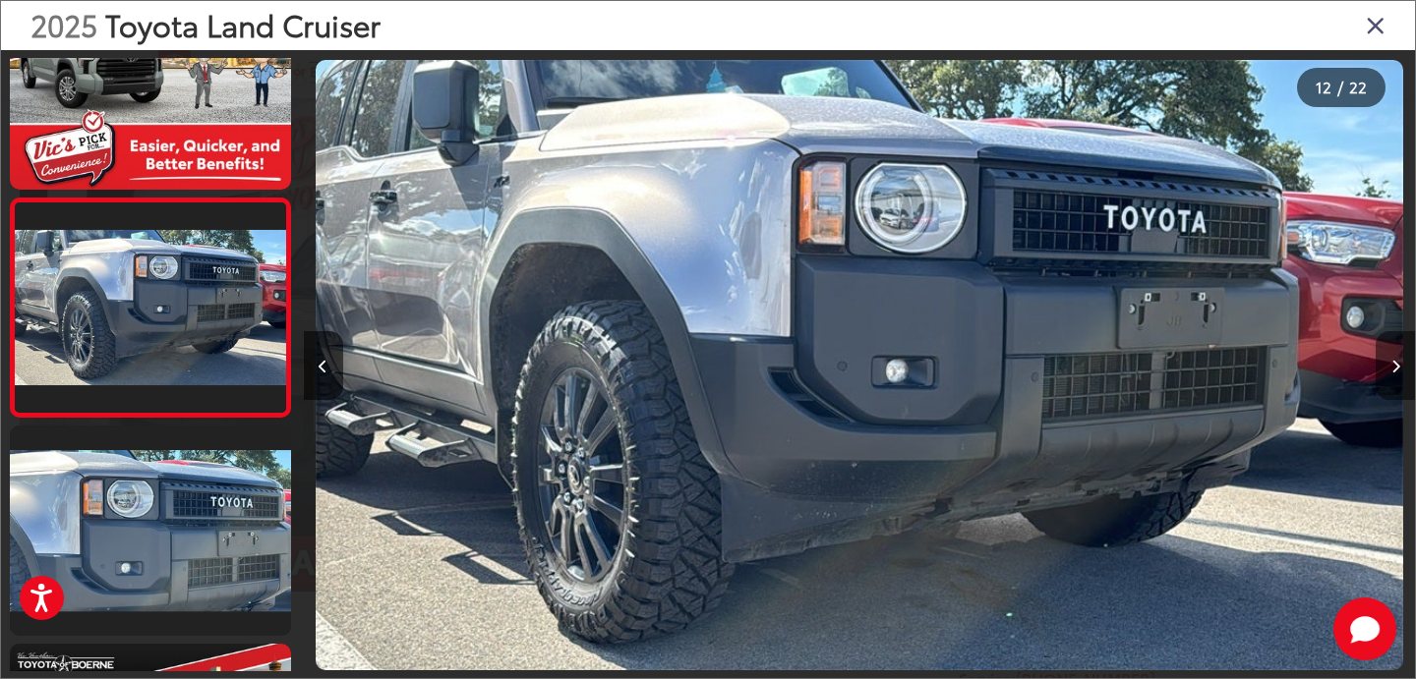
click at [1397, 367] on icon "Next image" at bounding box center [1395, 367] width 9 height 14
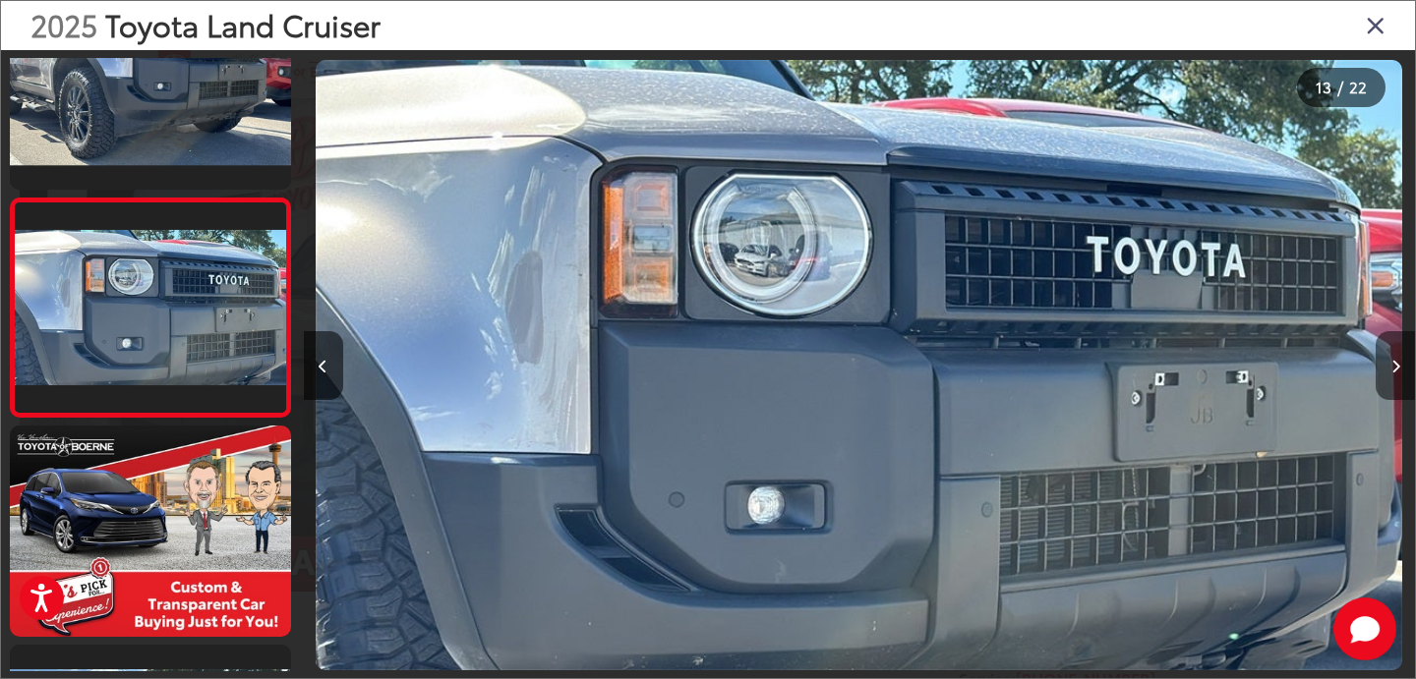
click at [1397, 367] on icon "Next image" at bounding box center [1395, 367] width 9 height 14
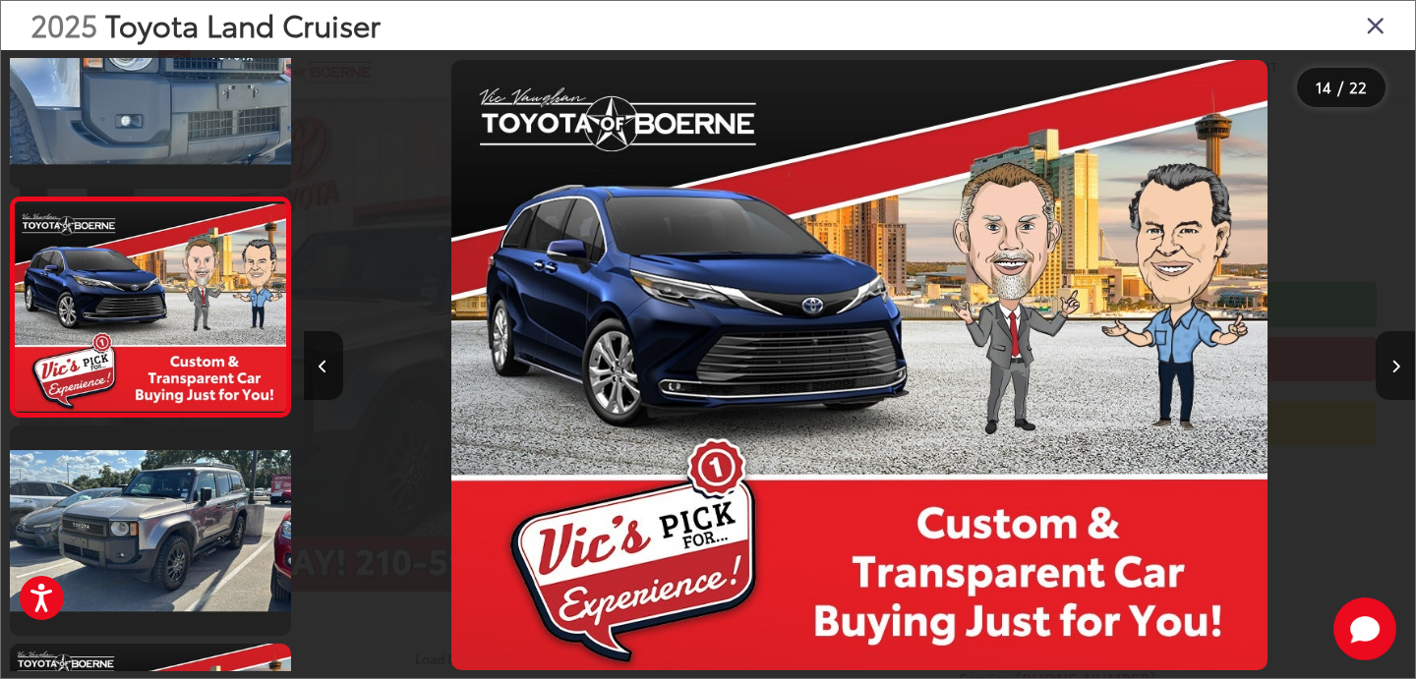
click at [1397, 367] on icon "Next image" at bounding box center [1395, 367] width 9 height 14
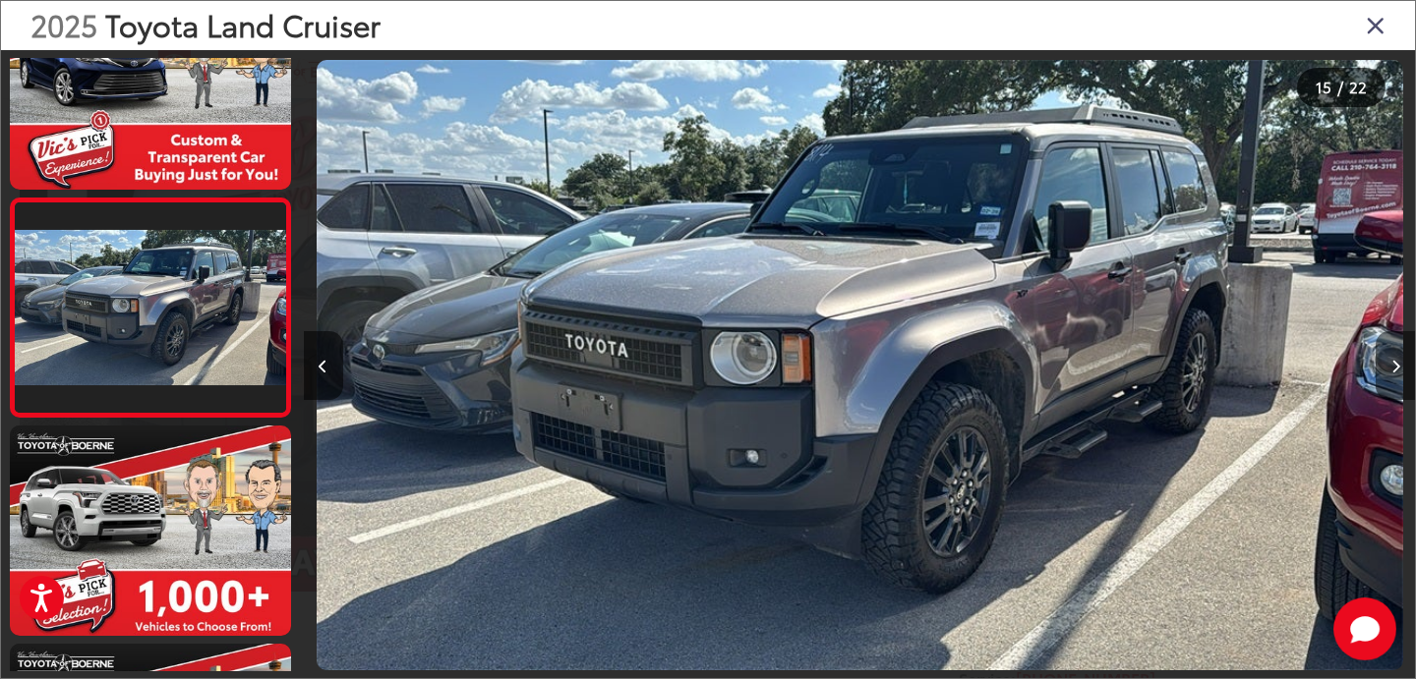
click at [1397, 367] on icon "Next image" at bounding box center [1395, 367] width 9 height 14
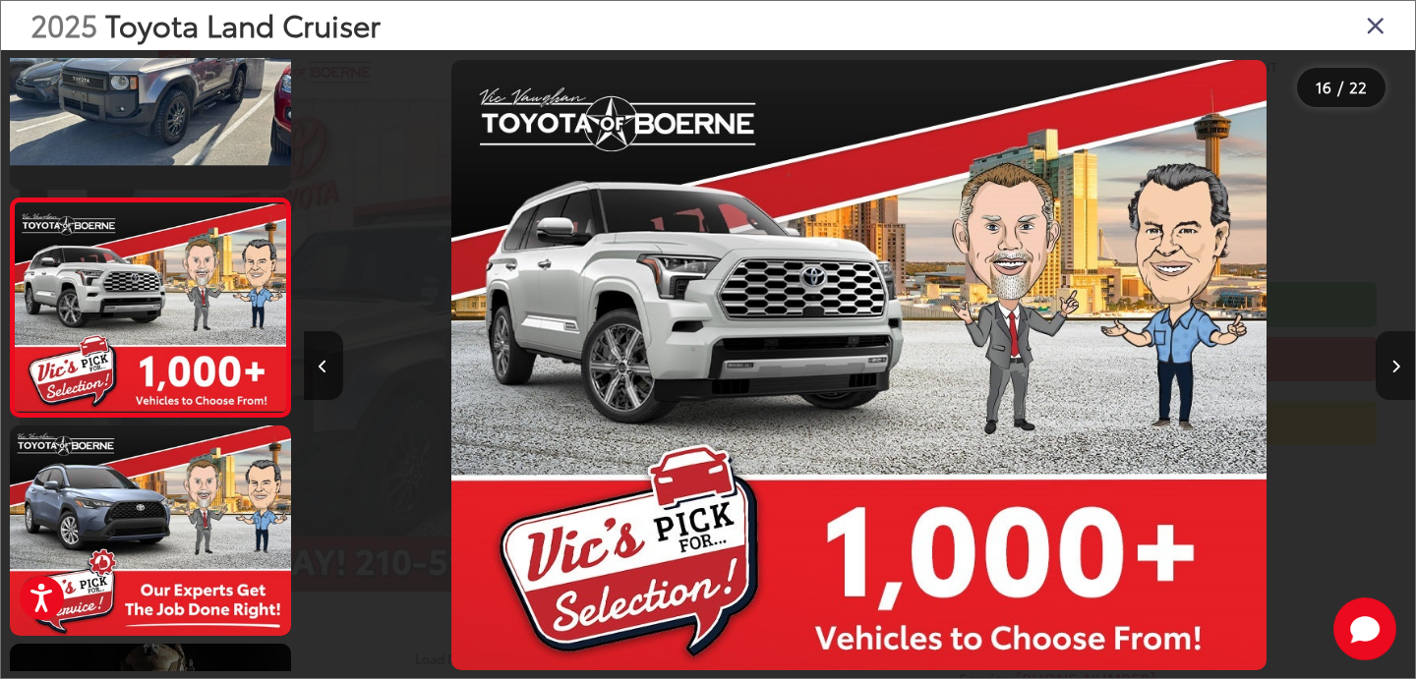
click at [1397, 367] on icon "Next image" at bounding box center [1395, 367] width 9 height 14
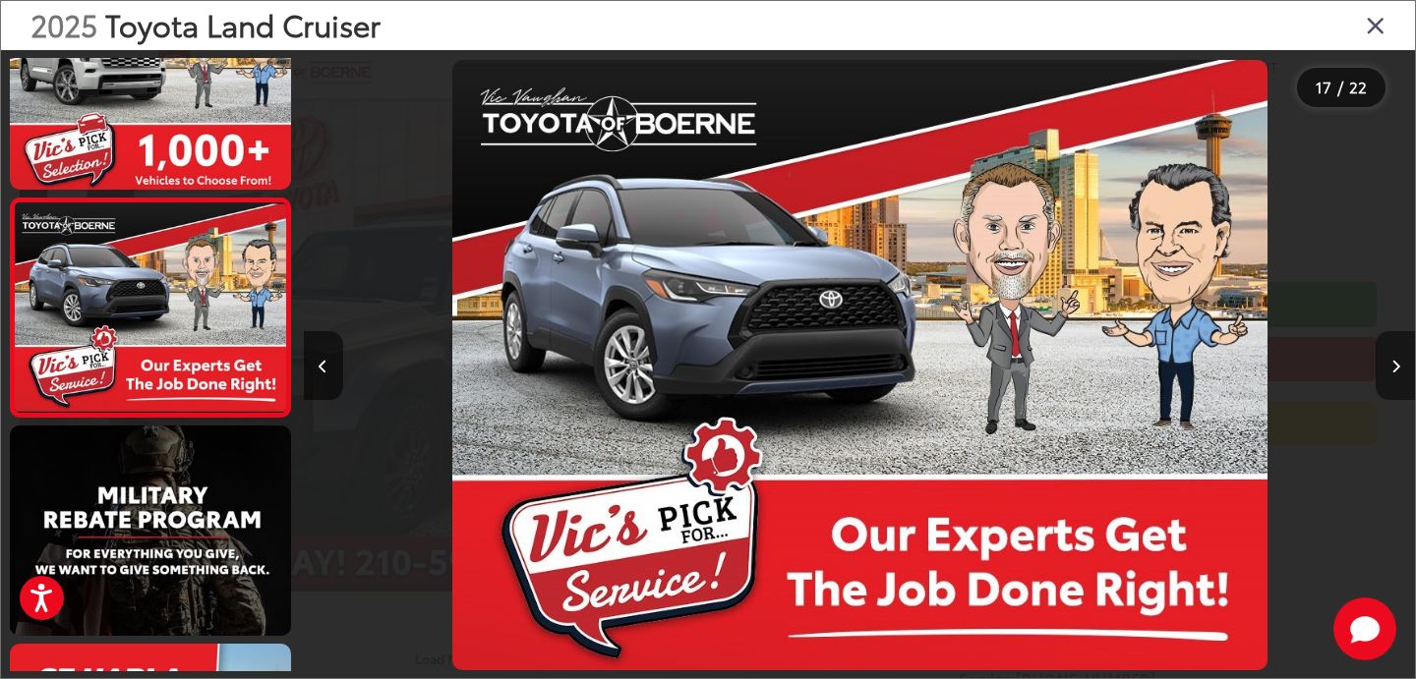
click at [1397, 367] on icon "Next image" at bounding box center [1395, 367] width 9 height 14
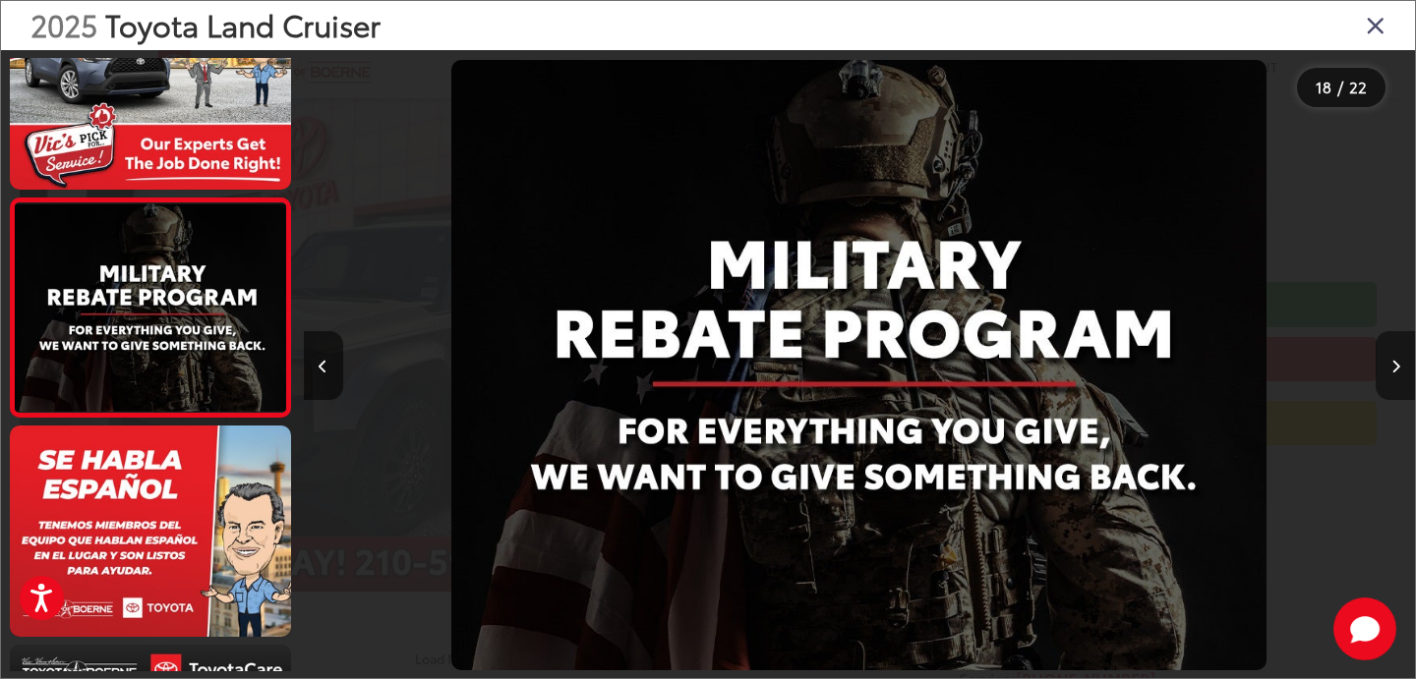
click at [1397, 367] on icon "Next image" at bounding box center [1395, 367] width 9 height 14
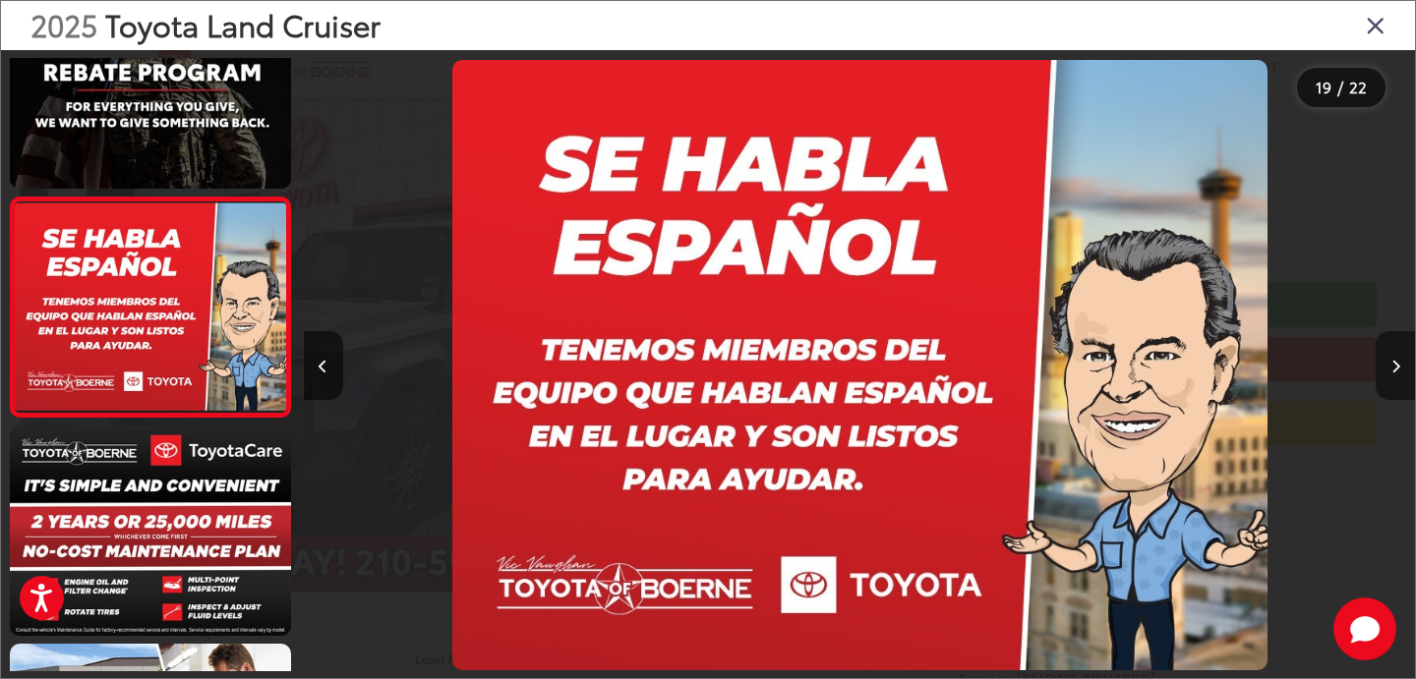
click at [1397, 367] on icon "Next image" at bounding box center [1395, 367] width 9 height 14
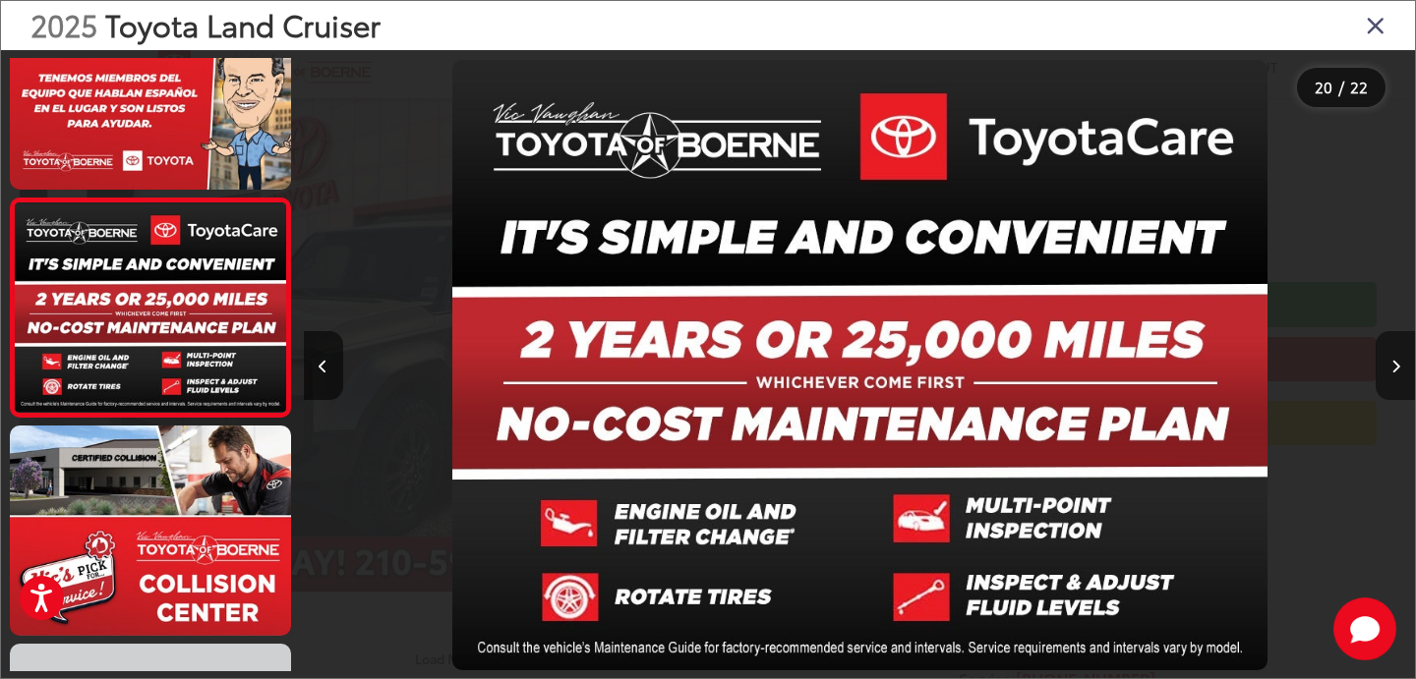
click at [1397, 367] on icon "Next image" at bounding box center [1395, 367] width 9 height 14
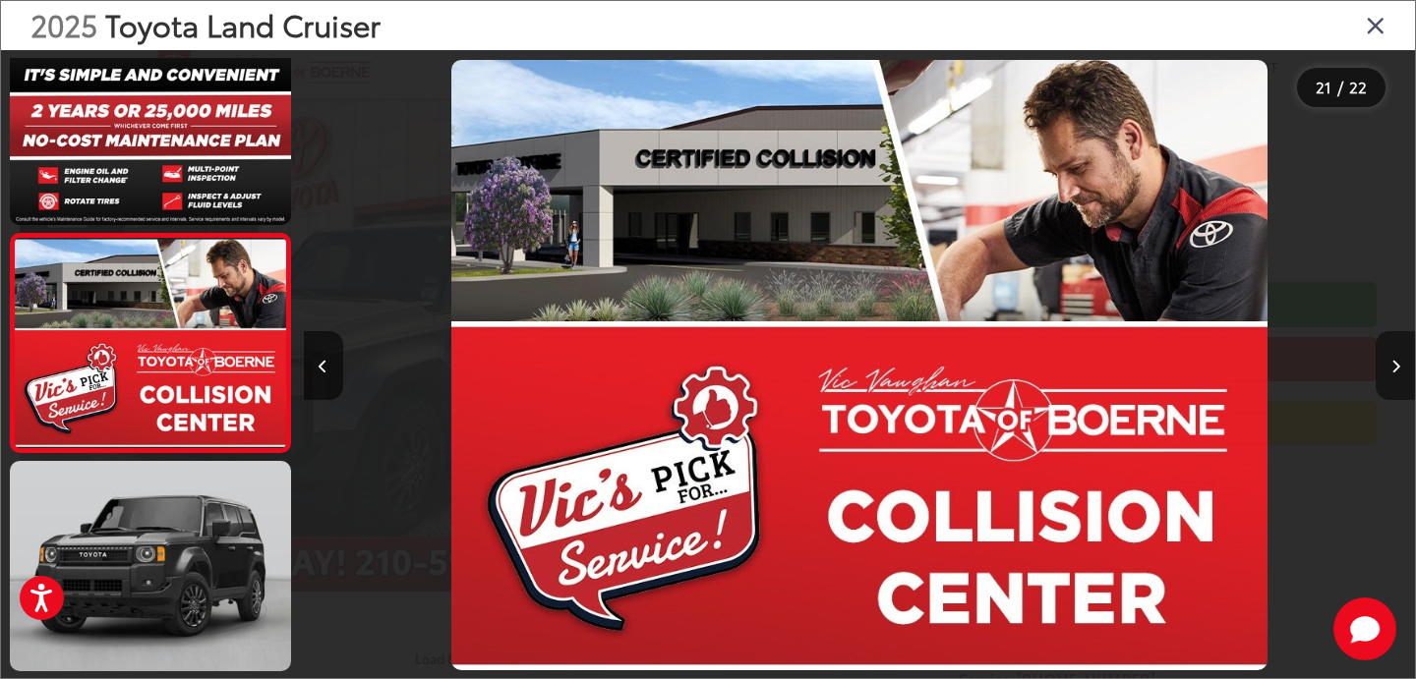
click at [1397, 367] on icon "Next image" at bounding box center [1395, 367] width 9 height 14
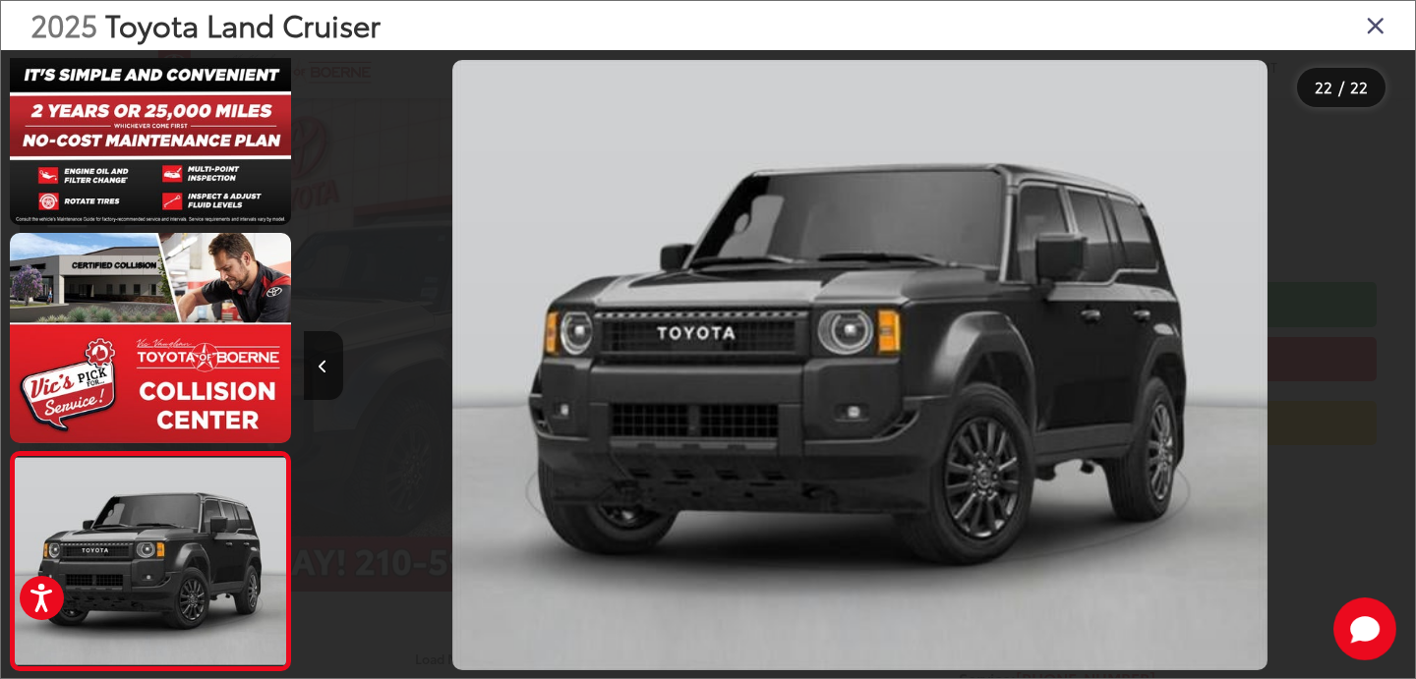
click at [1377, 25] on icon "Close gallery" at bounding box center [1376, 25] width 20 height 26
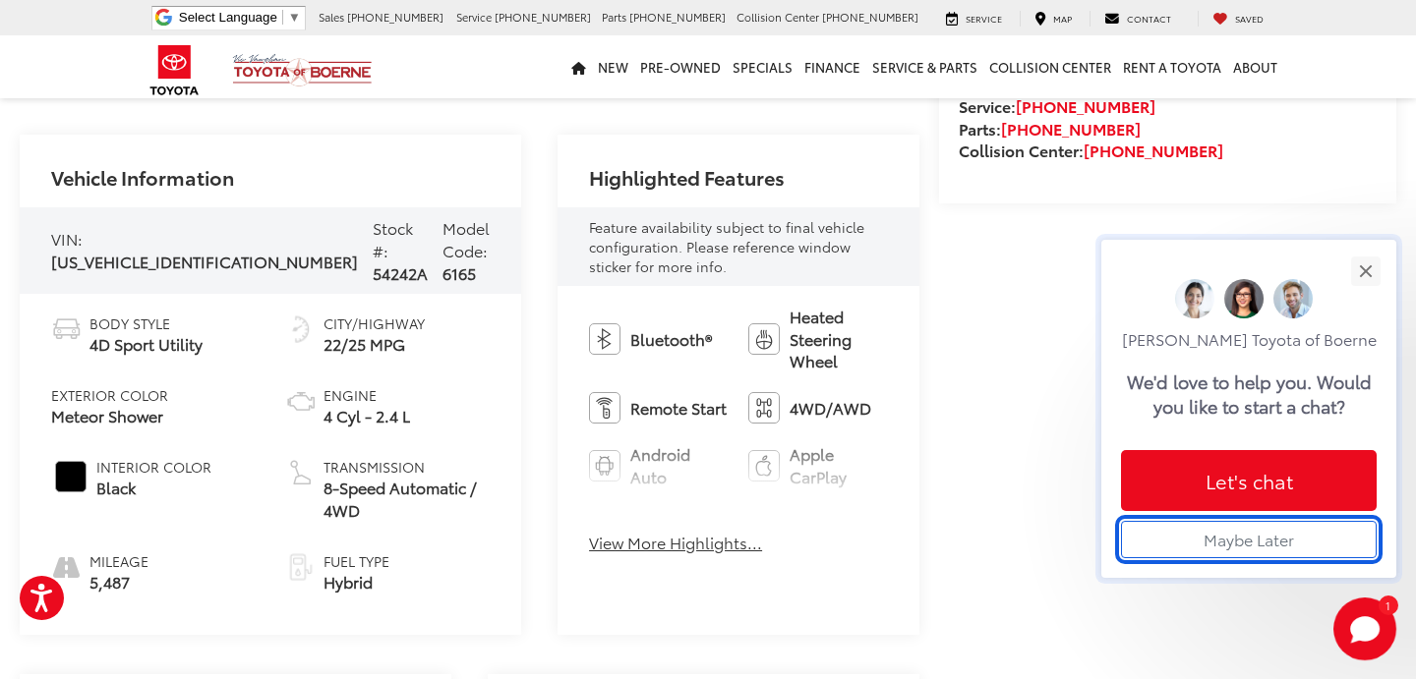
click at [1258, 545] on button "Maybe Later" at bounding box center [1249, 539] width 256 height 37
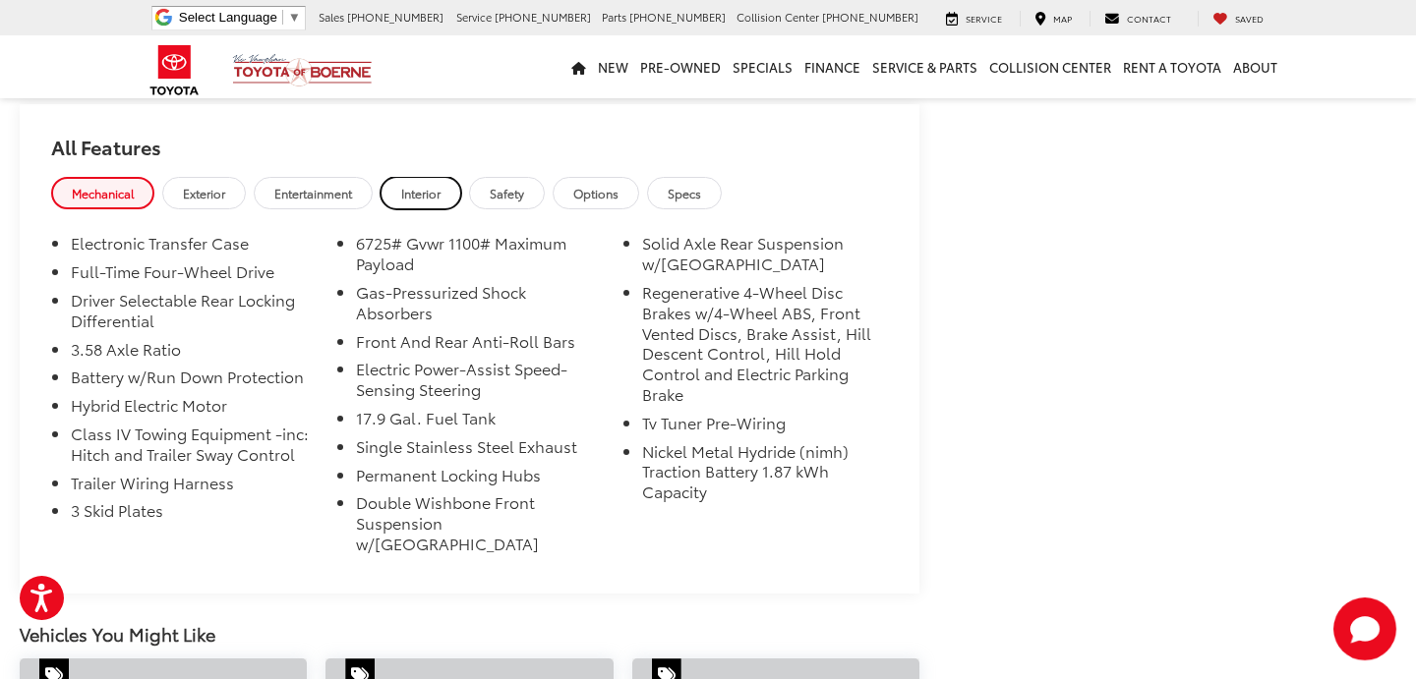
click at [430, 185] on span "Interior" at bounding box center [420, 193] width 39 height 17
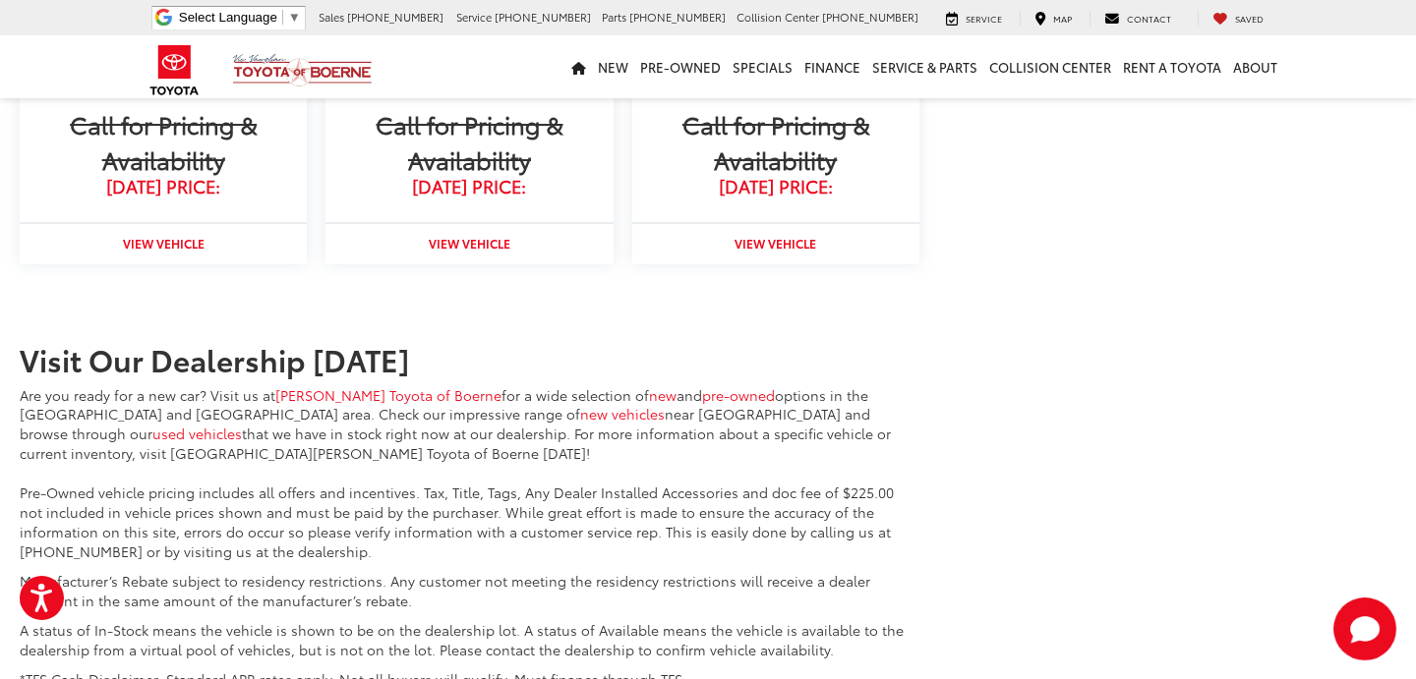
scroll to position [3050, 0]
